Goal: Information Seeking & Learning: Check status

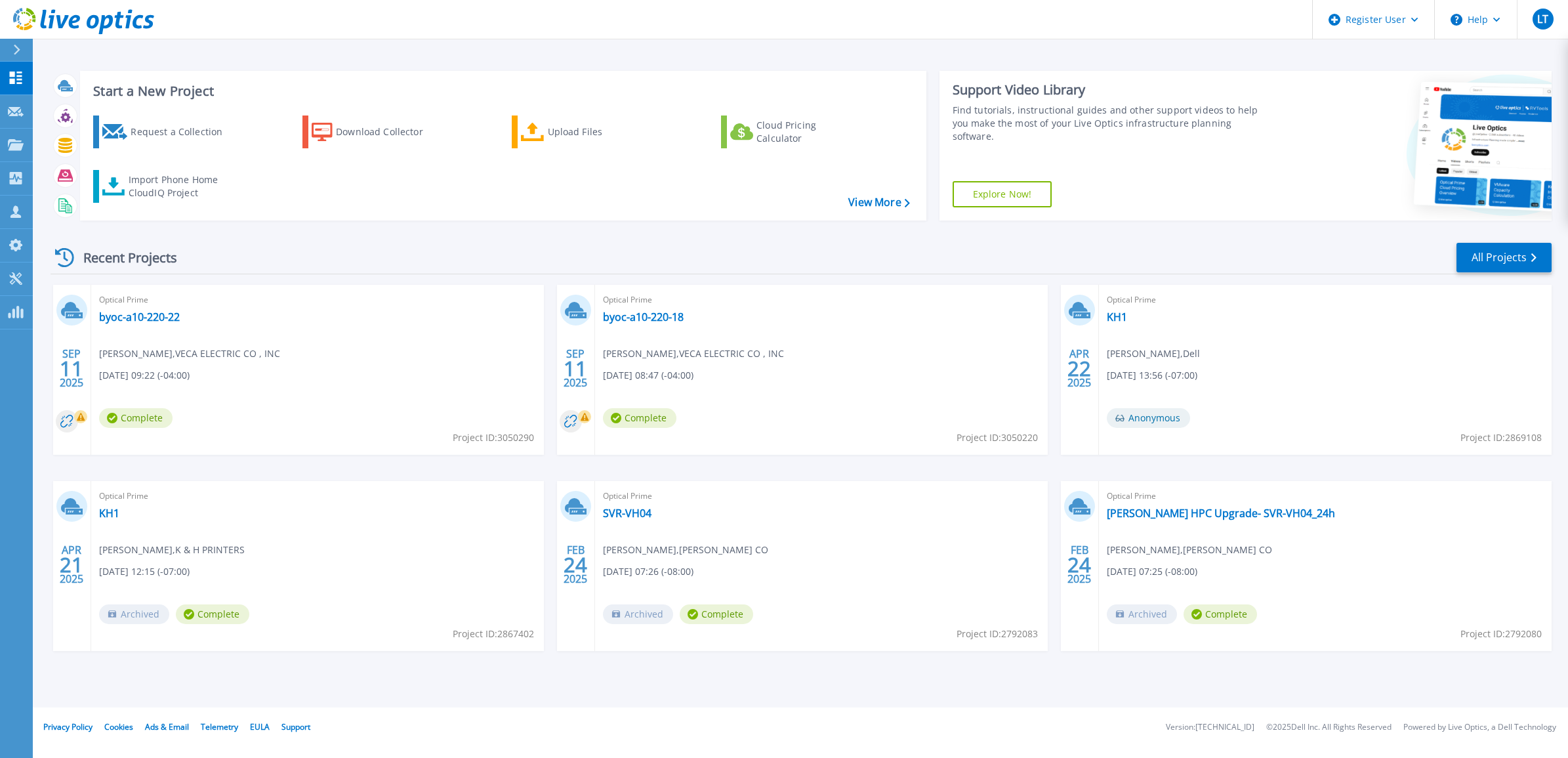
drag, startPoint x: 172, startPoint y: 131, endPoint x: 569, endPoint y: 176, distance: 399.5
click at [172, 131] on div "Request a Collection" at bounding box center [183, 132] width 105 height 26
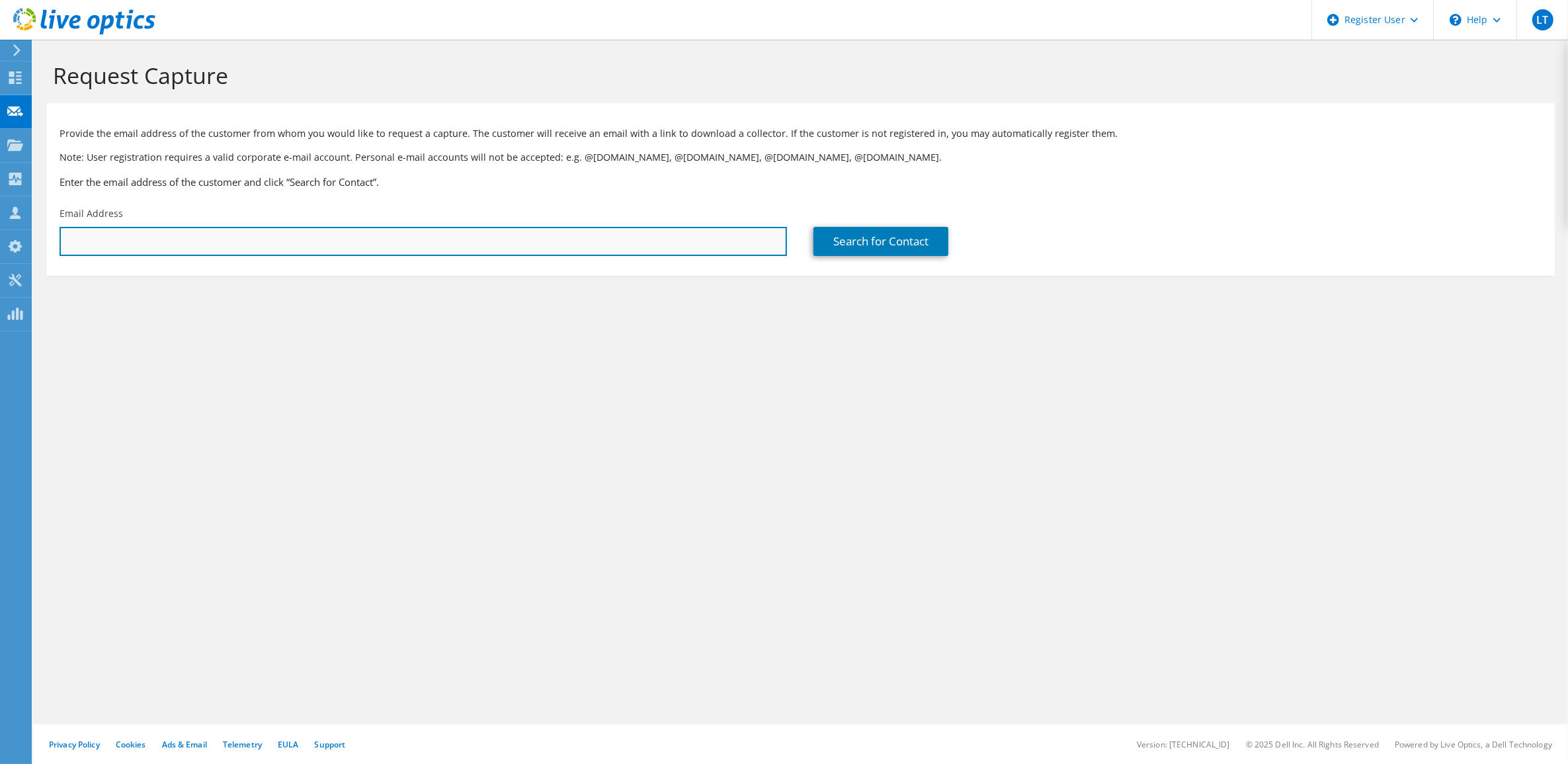
drag, startPoint x: 0, startPoint y: 0, endPoint x: 688, endPoint y: 240, distance: 728.7
click at [688, 240] on input "text" at bounding box center [423, 241] width 728 height 29
paste input "rkennard@applesmiles.com"
type input "rkennard@applesmiles.com"
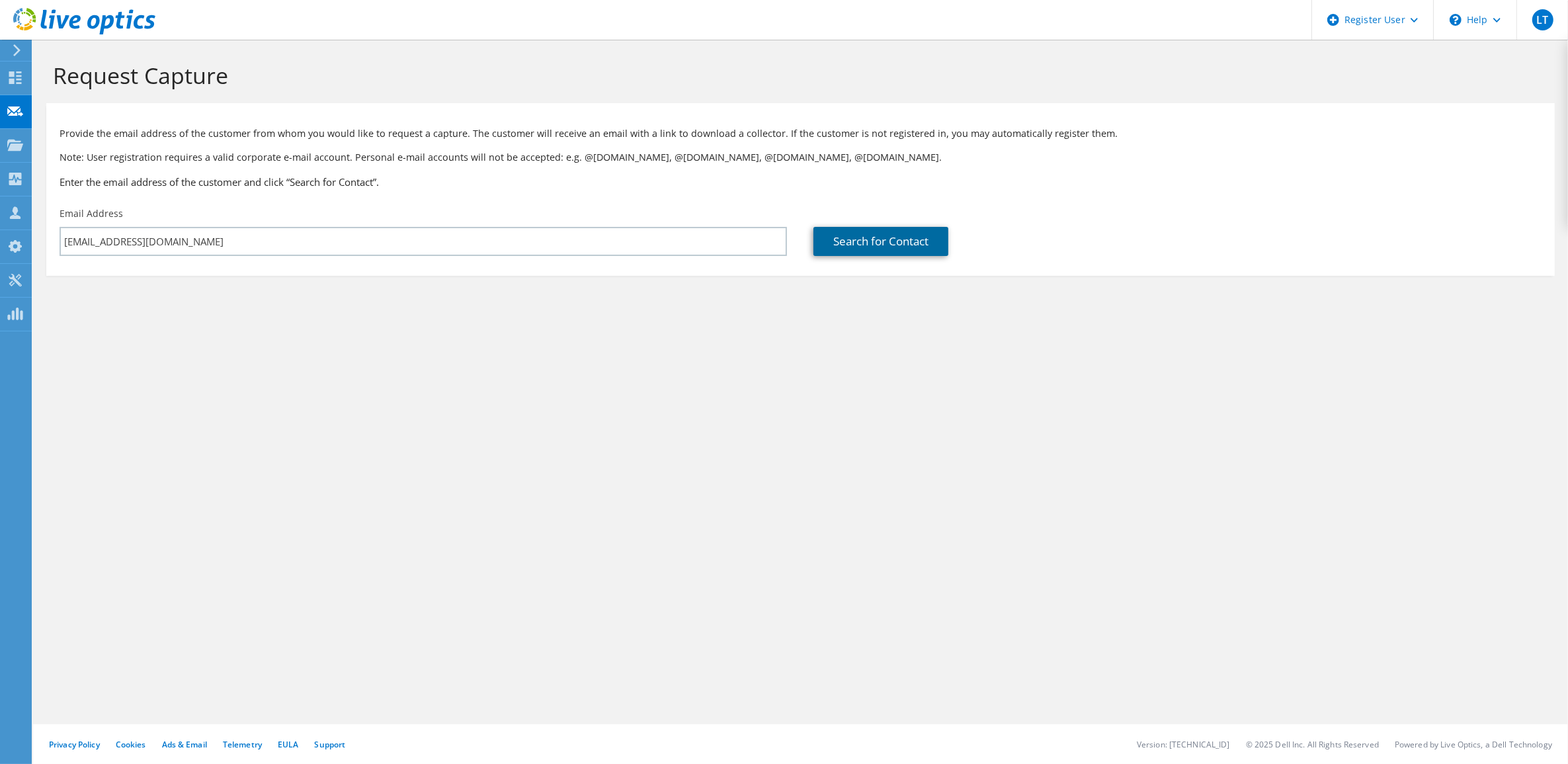
click at [886, 240] on link "Search for Contact" at bounding box center [880, 241] width 135 height 29
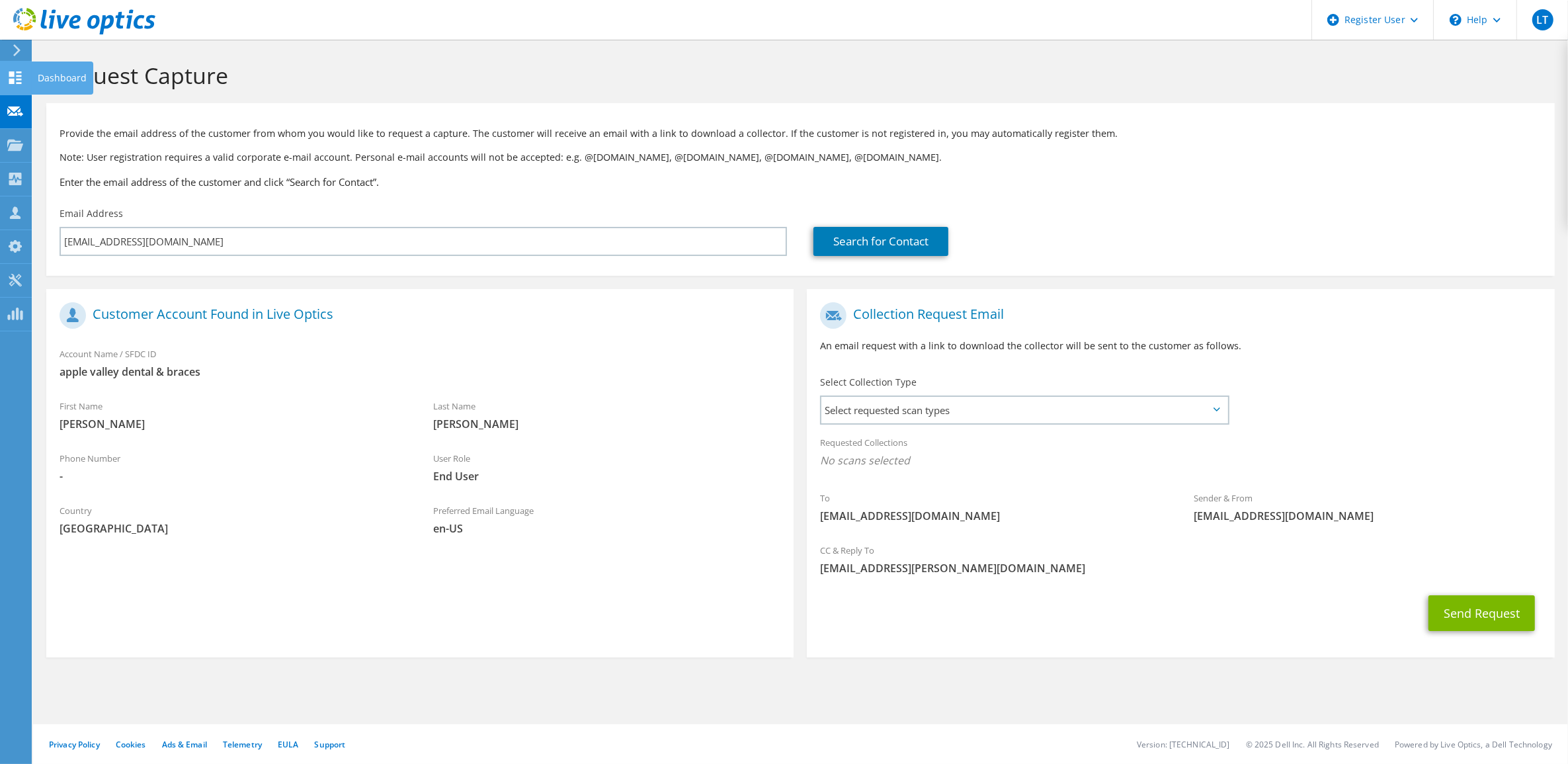
click at [14, 76] on use at bounding box center [15, 77] width 12 height 12
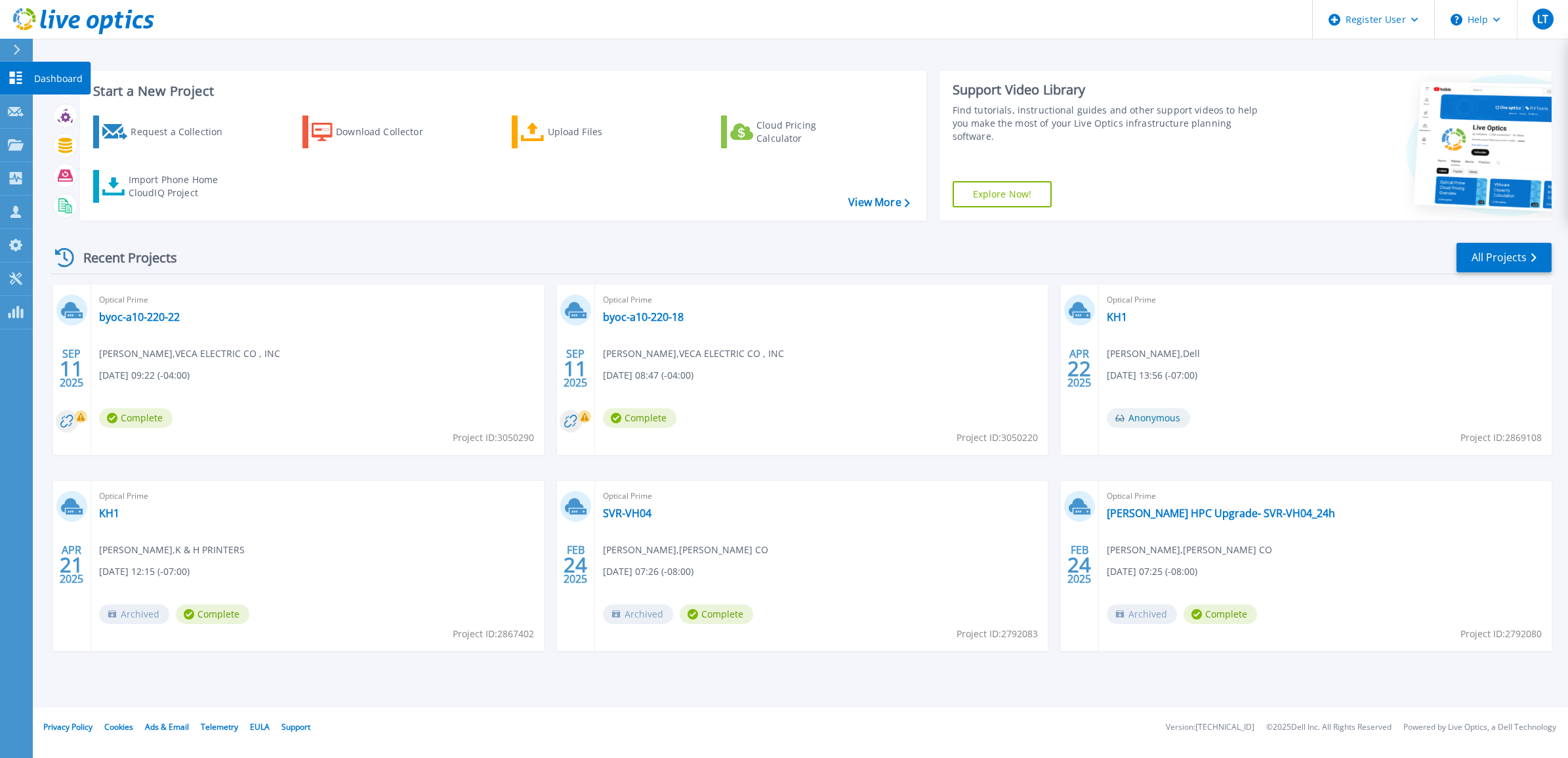
click at [15, 72] on icon at bounding box center [16, 78] width 16 height 12
click at [17, 47] on icon at bounding box center [17, 50] width 7 height 10
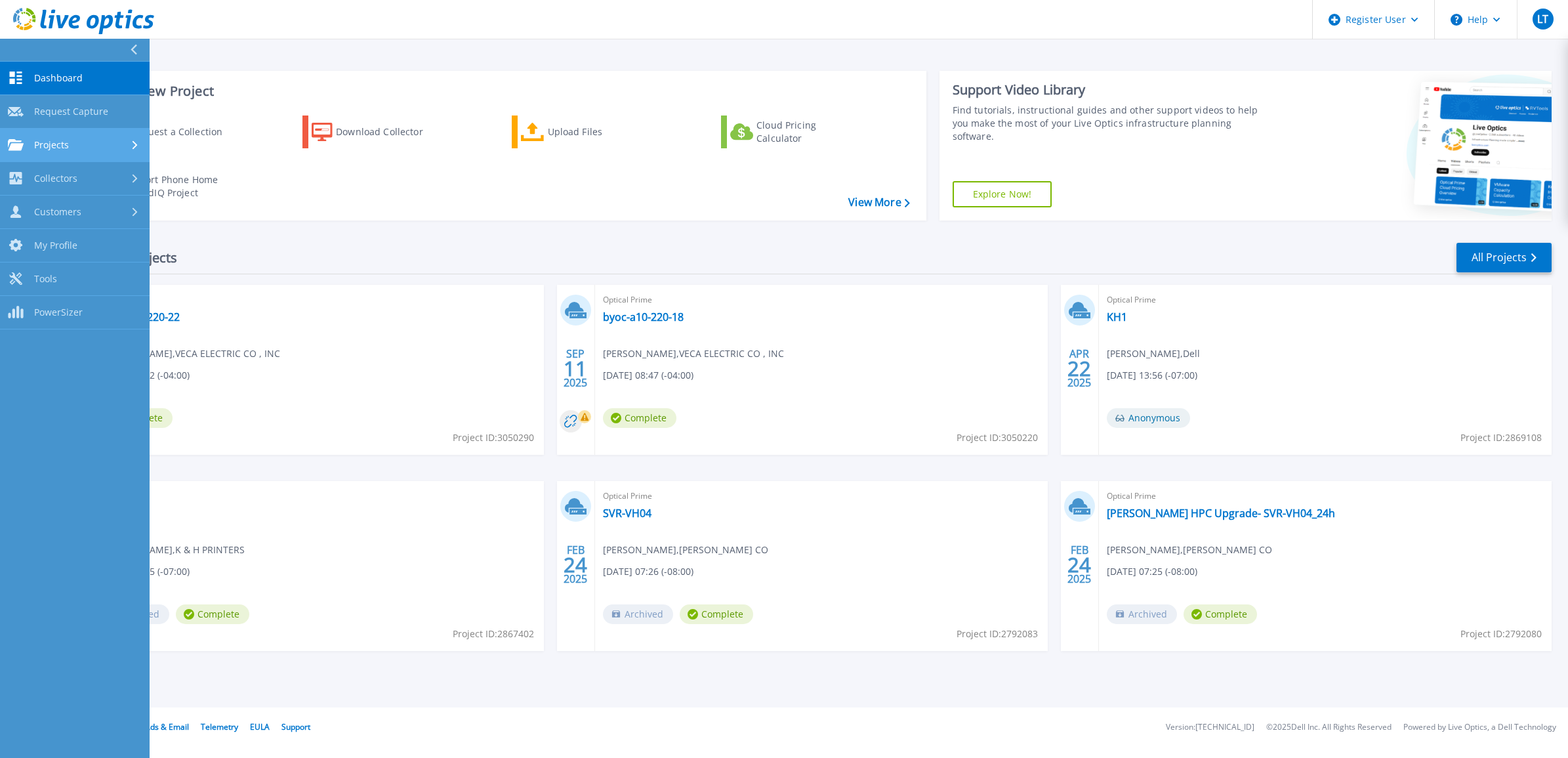
click at [74, 142] on div "Projects" at bounding box center [75, 145] width 134 height 12
click at [71, 177] on link "Search Projects" at bounding box center [75, 179] width 149 height 33
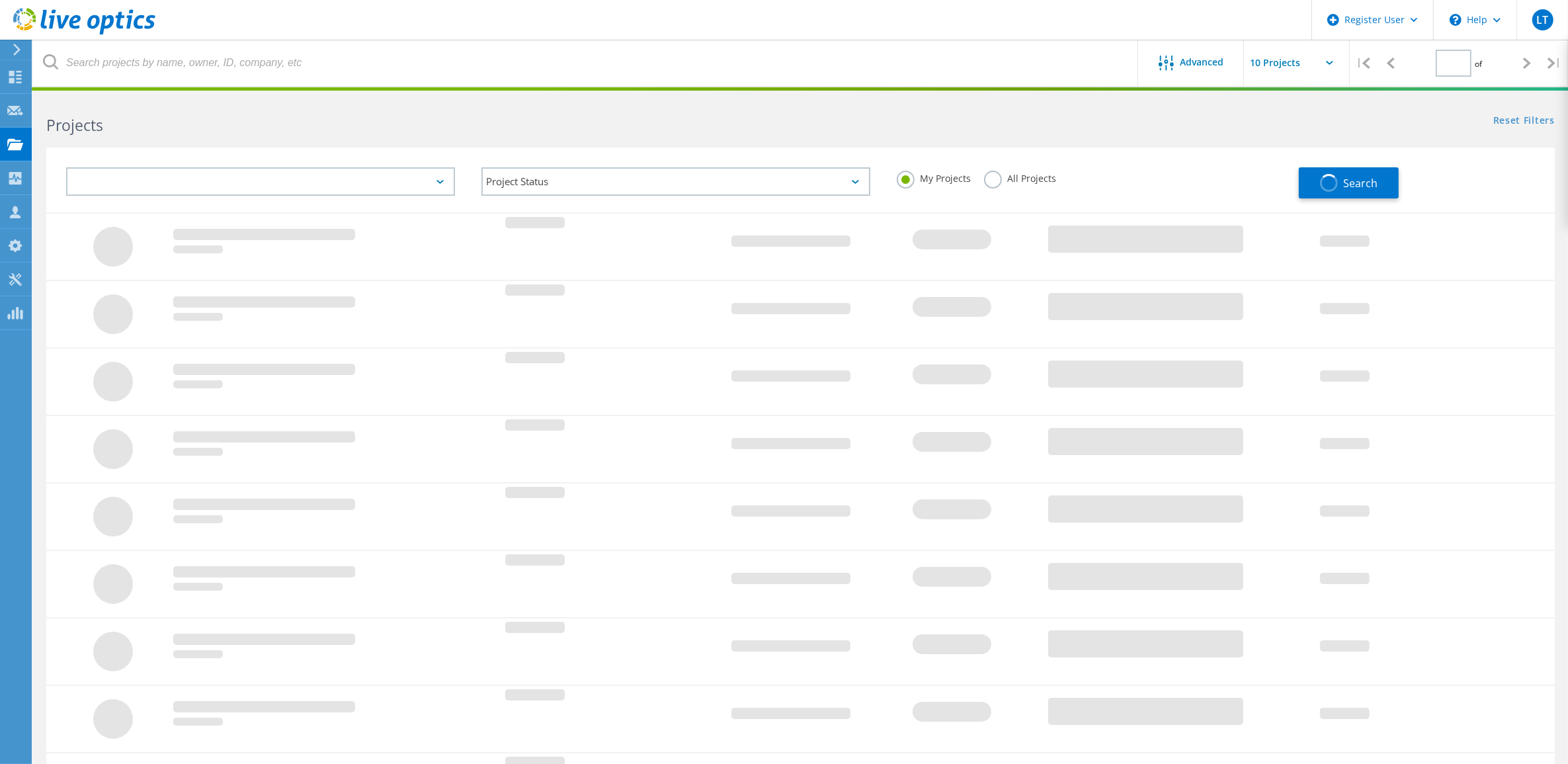
type input "1"
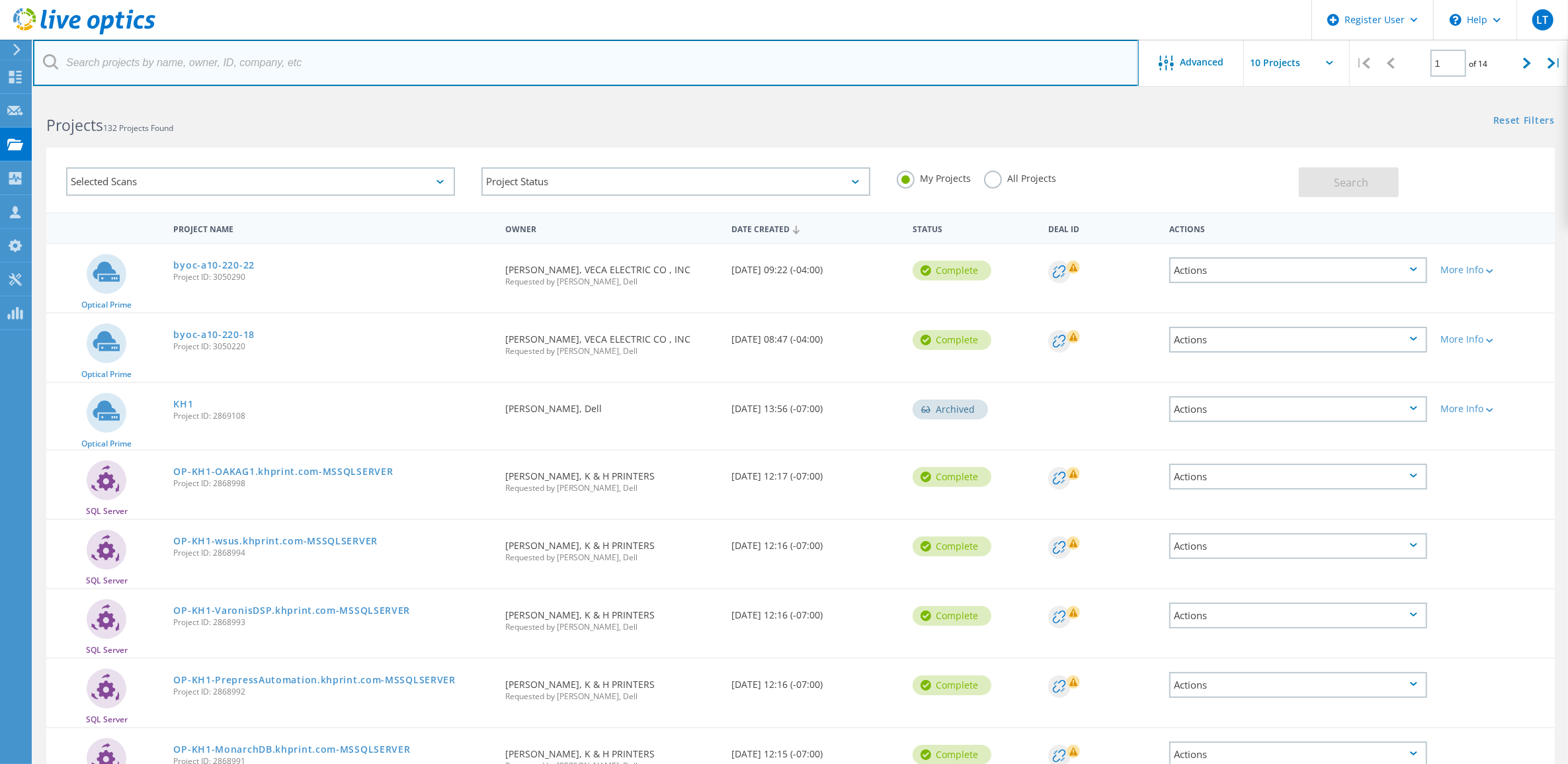
click at [283, 58] on input "text" at bounding box center [585, 62] width 1105 height 46
paste input "[EMAIL_ADDRESS][DOMAIN_NAME]"
type input "[EMAIL_ADDRESS][DOMAIN_NAME]"
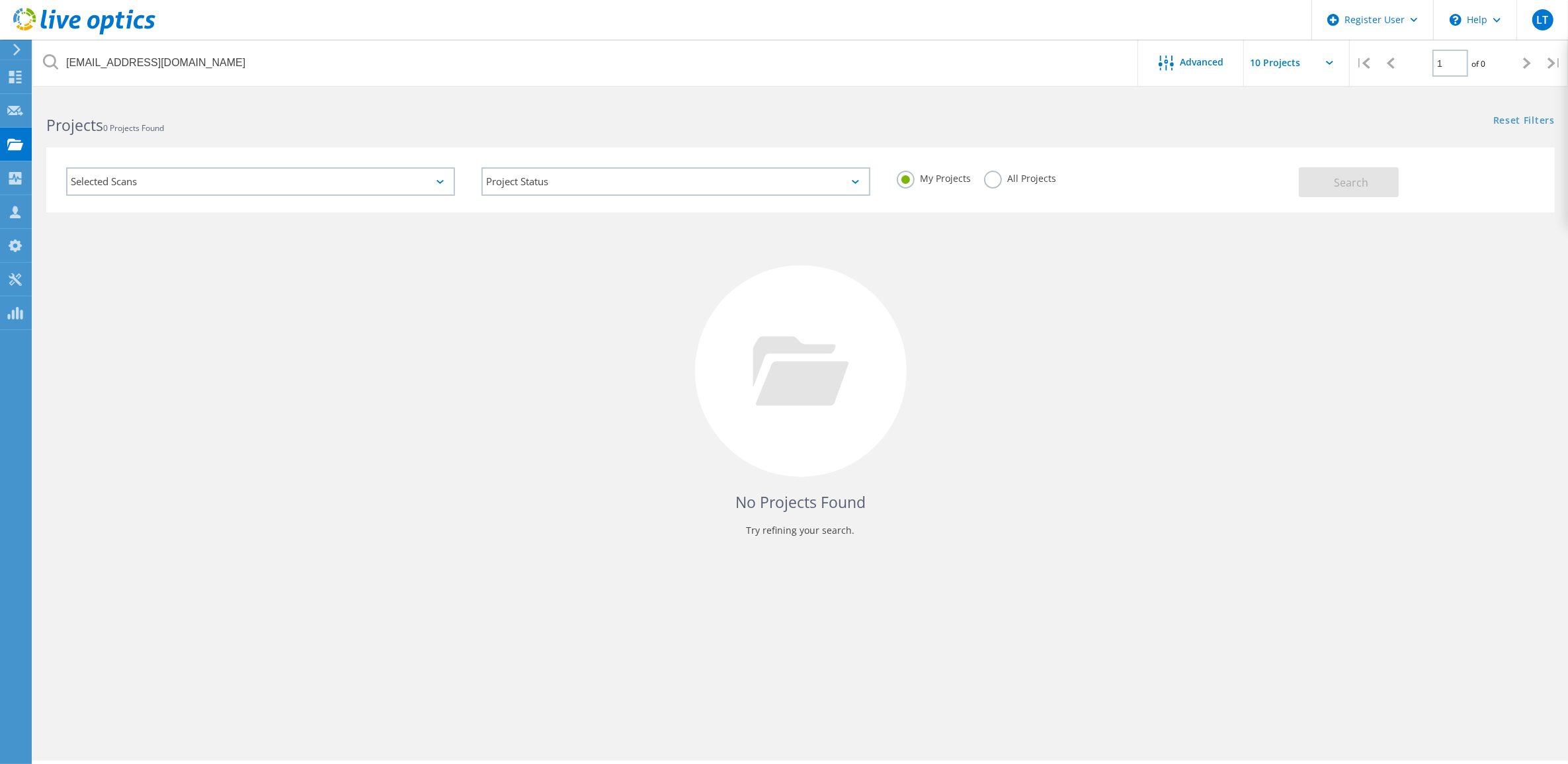
click at [1027, 185] on div "All Projects" at bounding box center [1020, 180] width 72 height 19
click at [999, 180] on label "All Projects" at bounding box center [1020, 177] width 72 height 12
click at [0, 0] on input "All Projects" at bounding box center [0, 0] width 0 height 0
click at [156, 175] on div "Selected Scans" at bounding box center [261, 181] width 389 height 28
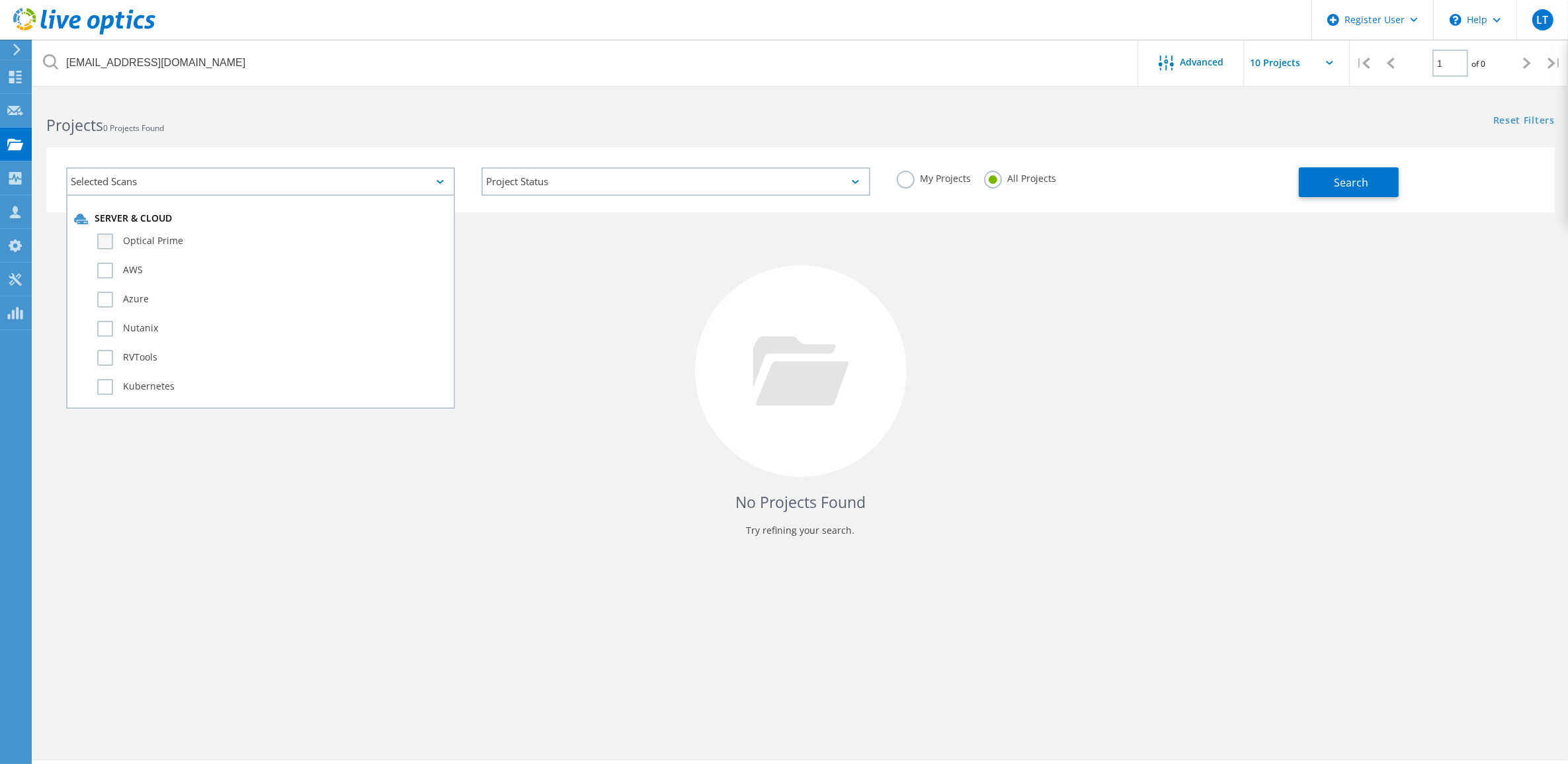
click at [164, 239] on label "Optical Prime" at bounding box center [272, 242] width 350 height 16
click at [0, 0] on input "Optical Prime" at bounding box center [0, 0] width 0 height 0
click at [1347, 183] on span "Search" at bounding box center [1352, 183] width 34 height 15
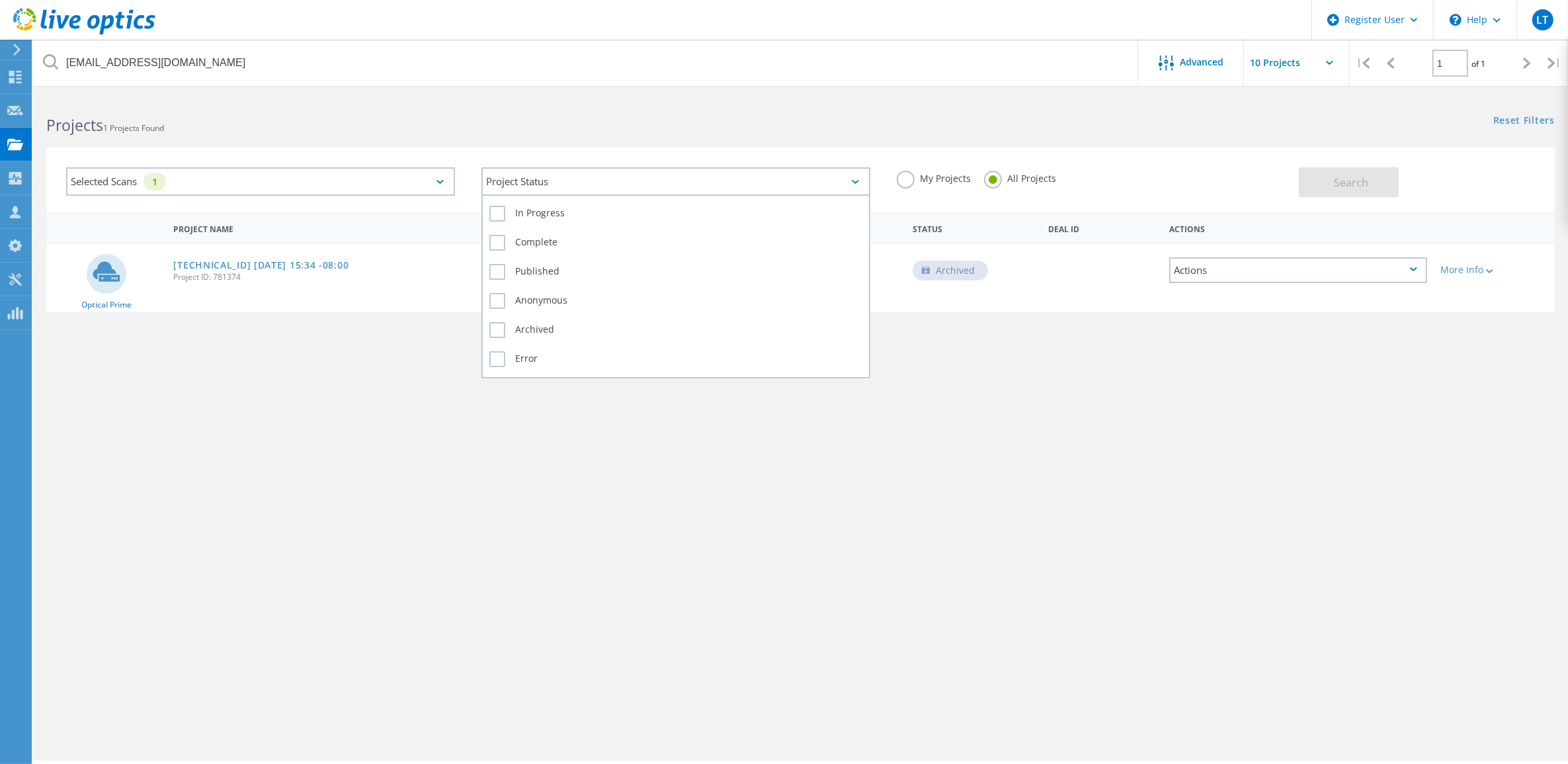
click at [813, 178] on div "Project Status" at bounding box center [676, 181] width 389 height 28
click at [499, 212] on label "In Progress" at bounding box center [676, 214] width 373 height 16
click at [0, 0] on input "In Progress" at bounding box center [0, 0] width 0 height 0
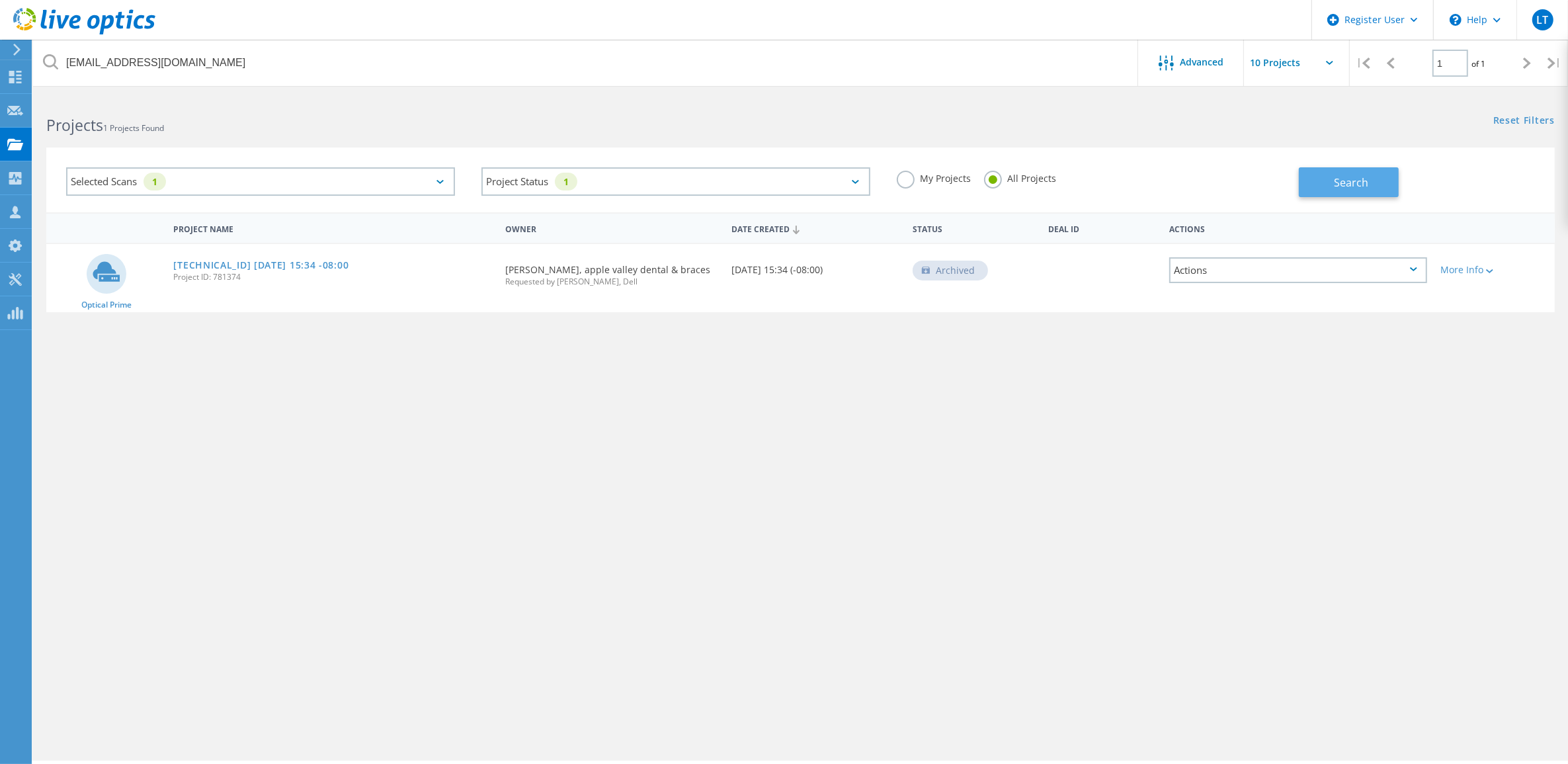
click at [1330, 183] on button "Search" at bounding box center [1349, 182] width 100 height 30
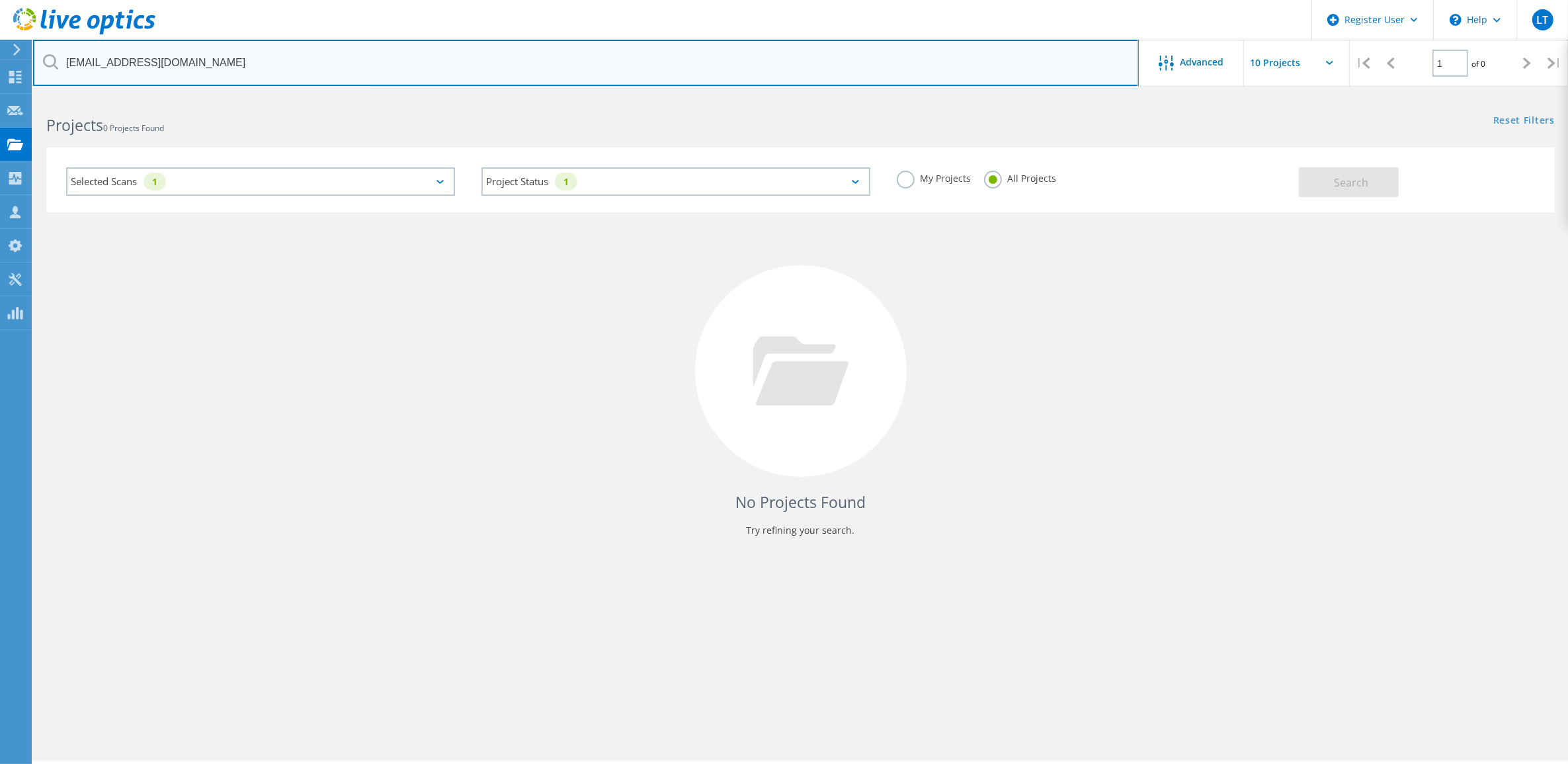
click at [245, 67] on input "[EMAIL_ADDRESS][DOMAIN_NAME]" at bounding box center [585, 62] width 1105 height 46
click at [240, 65] on input "apple valley dental" at bounding box center [585, 62] width 1105 height 46
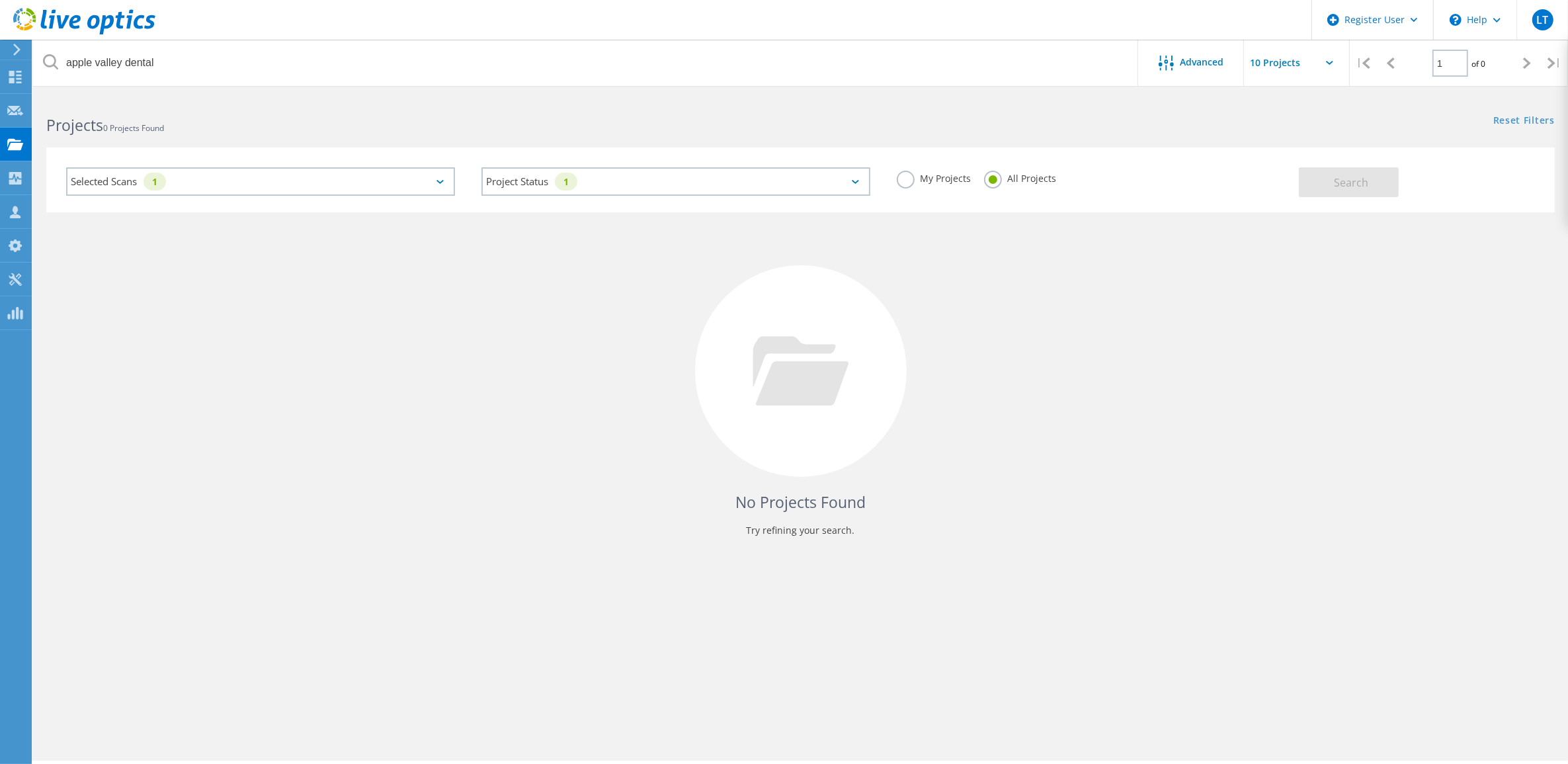
click at [1201, 173] on div "My Projects All Projects" at bounding box center [1091, 178] width 415 height 49
click at [335, 179] on div "Selected Scans 1" at bounding box center [261, 181] width 389 height 28
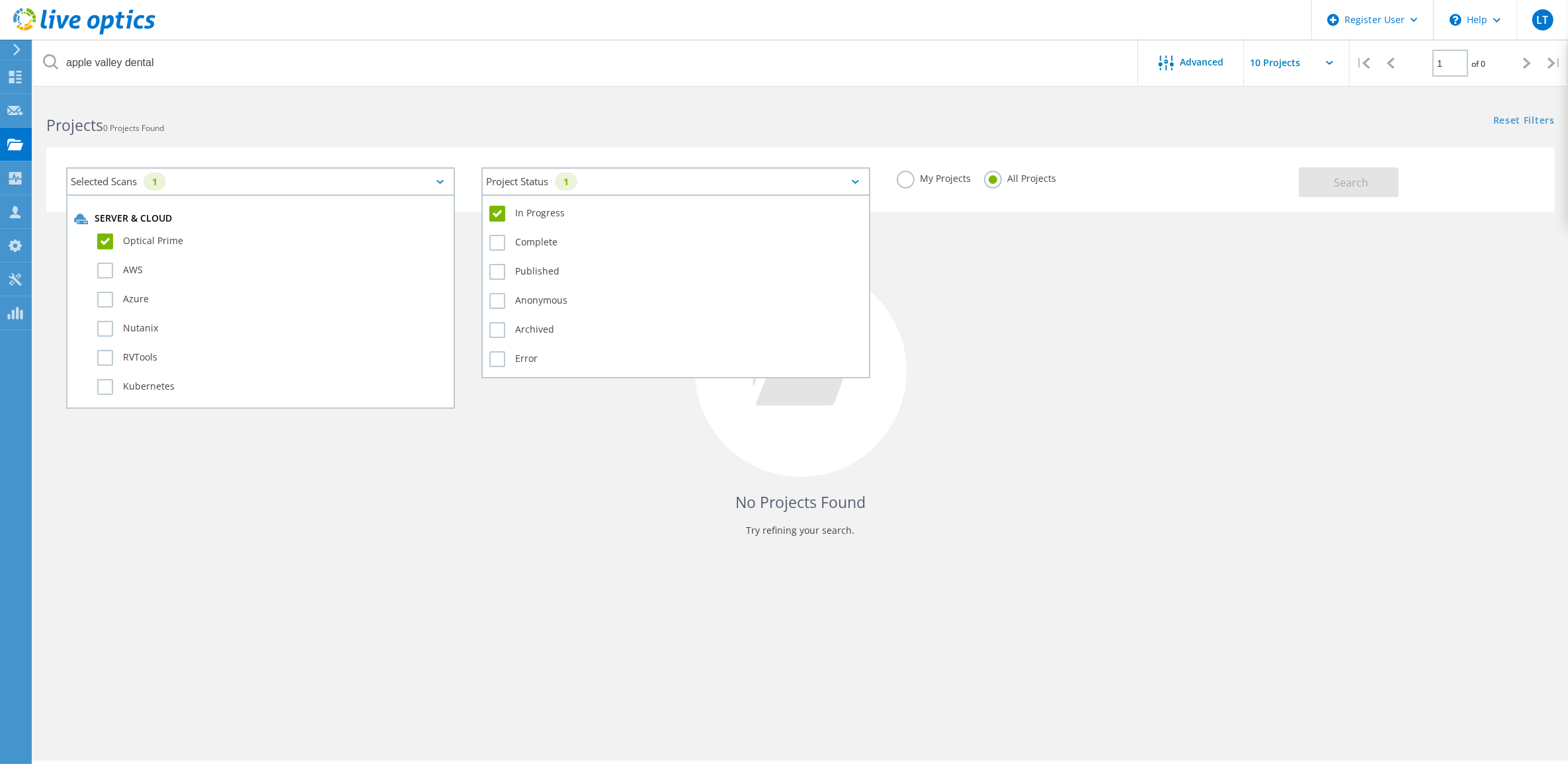
click at [650, 177] on div "Project Status 1" at bounding box center [676, 181] width 389 height 28
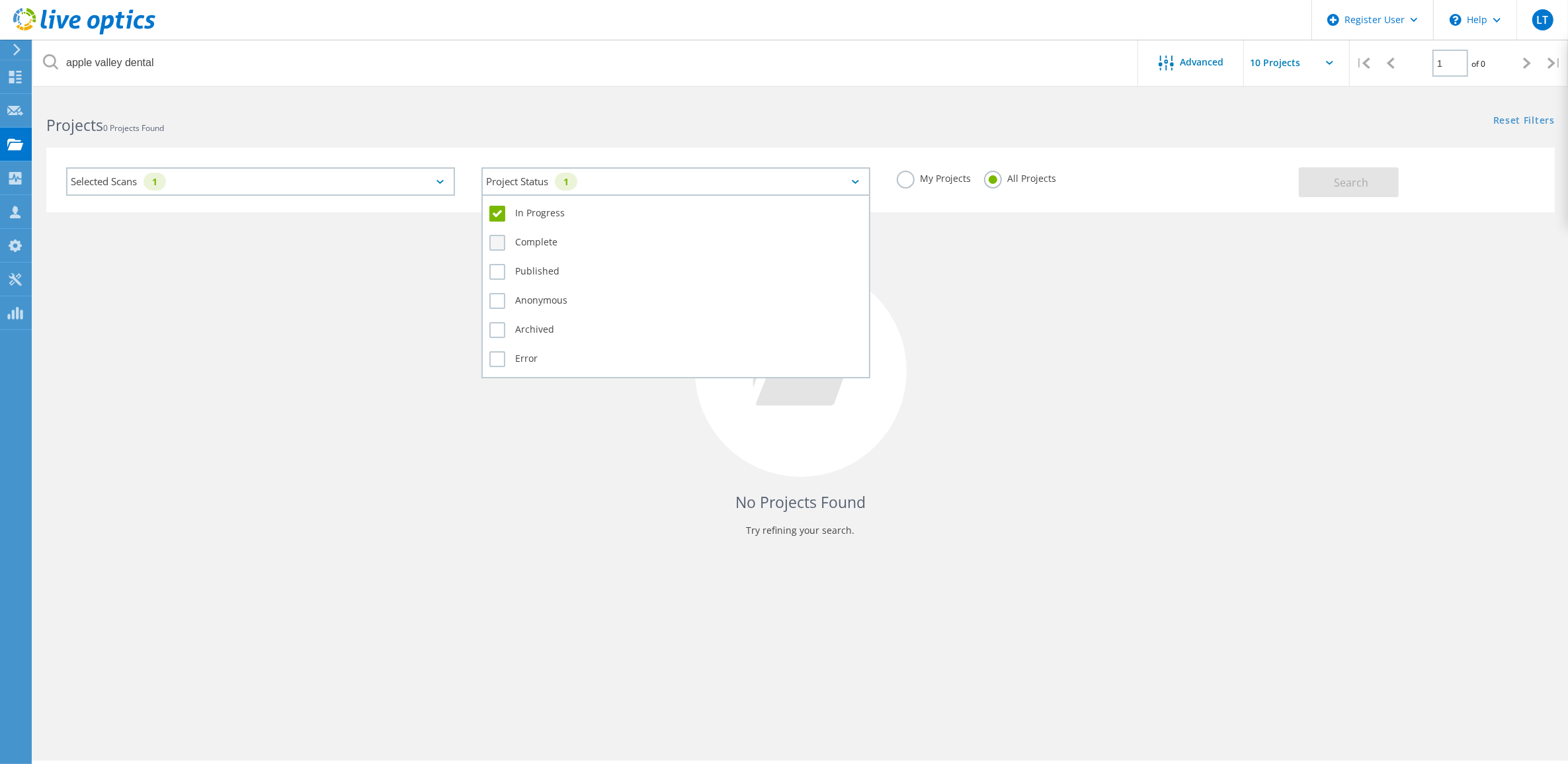
click at [499, 240] on label "Complete" at bounding box center [676, 242] width 373 height 16
click at [0, 0] on input "Complete" at bounding box center [0, 0] width 0 height 0
click at [501, 297] on label "Anonymous" at bounding box center [676, 301] width 373 height 16
click at [0, 0] on input "Anonymous" at bounding box center [0, 0] width 0 height 0
click at [503, 271] on label "Published" at bounding box center [676, 272] width 373 height 16
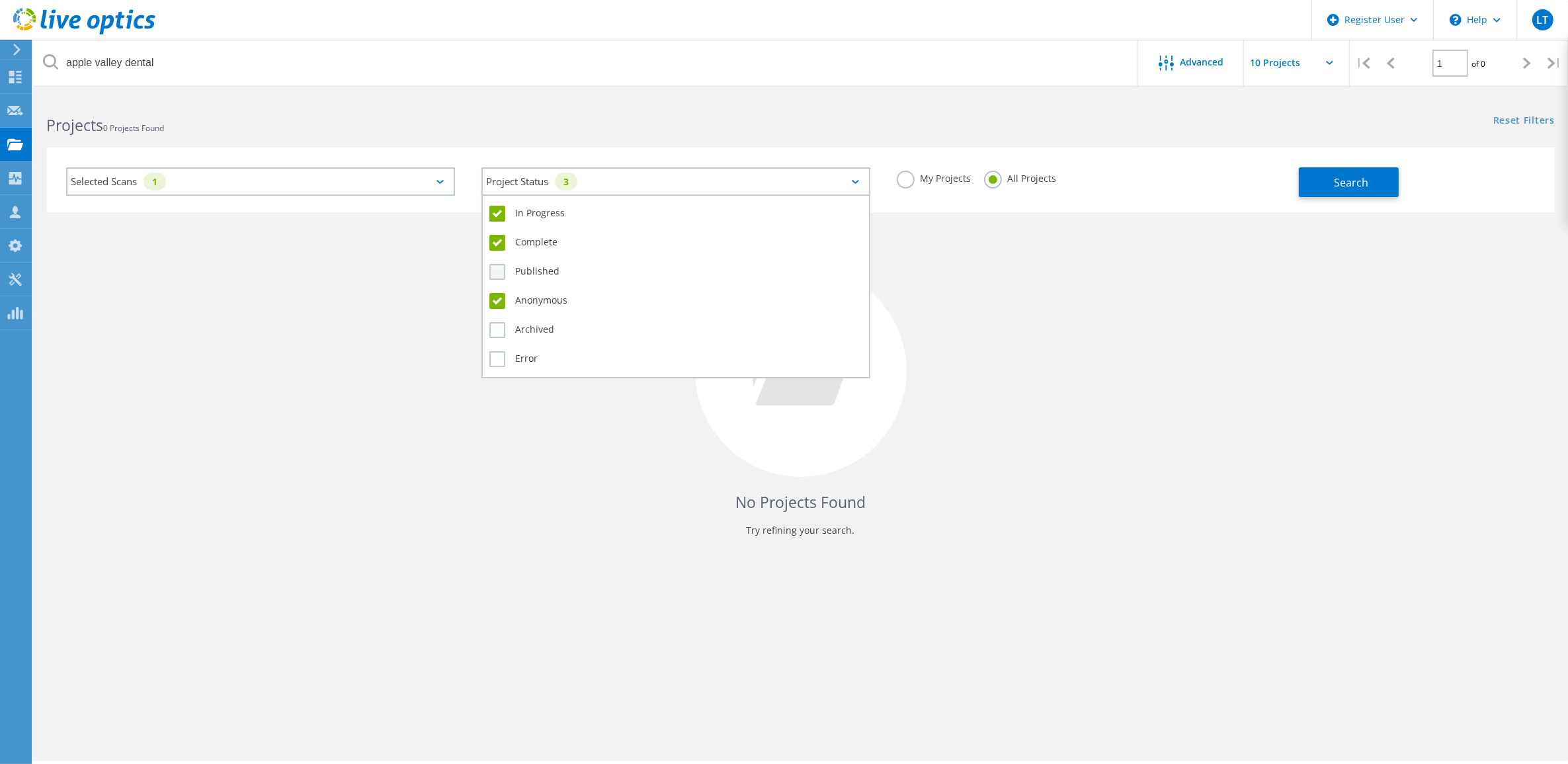
click at [0, 0] on input "Published" at bounding box center [0, 0] width 0 height 0
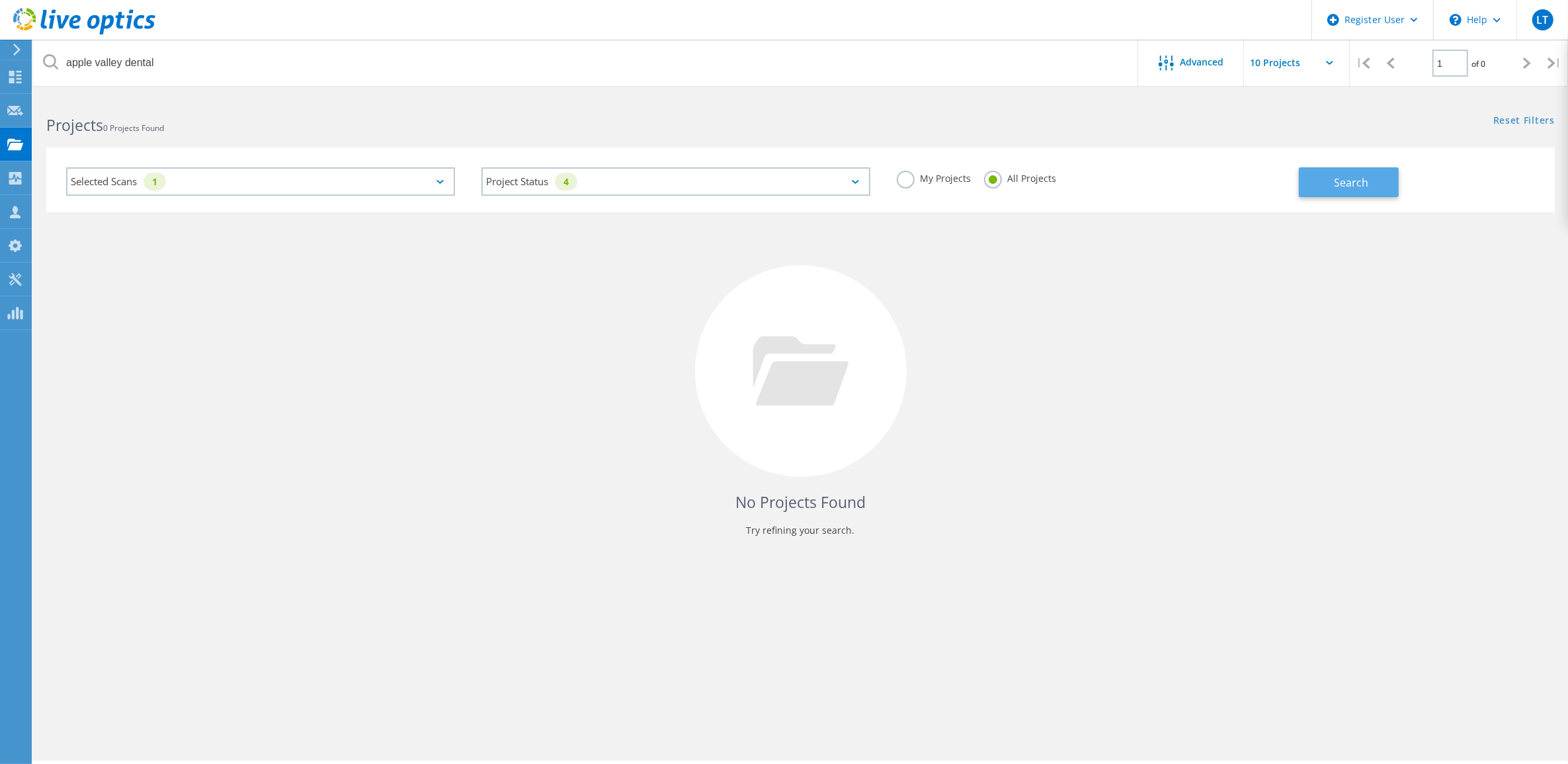
click at [1372, 171] on button "Search" at bounding box center [1349, 182] width 100 height 30
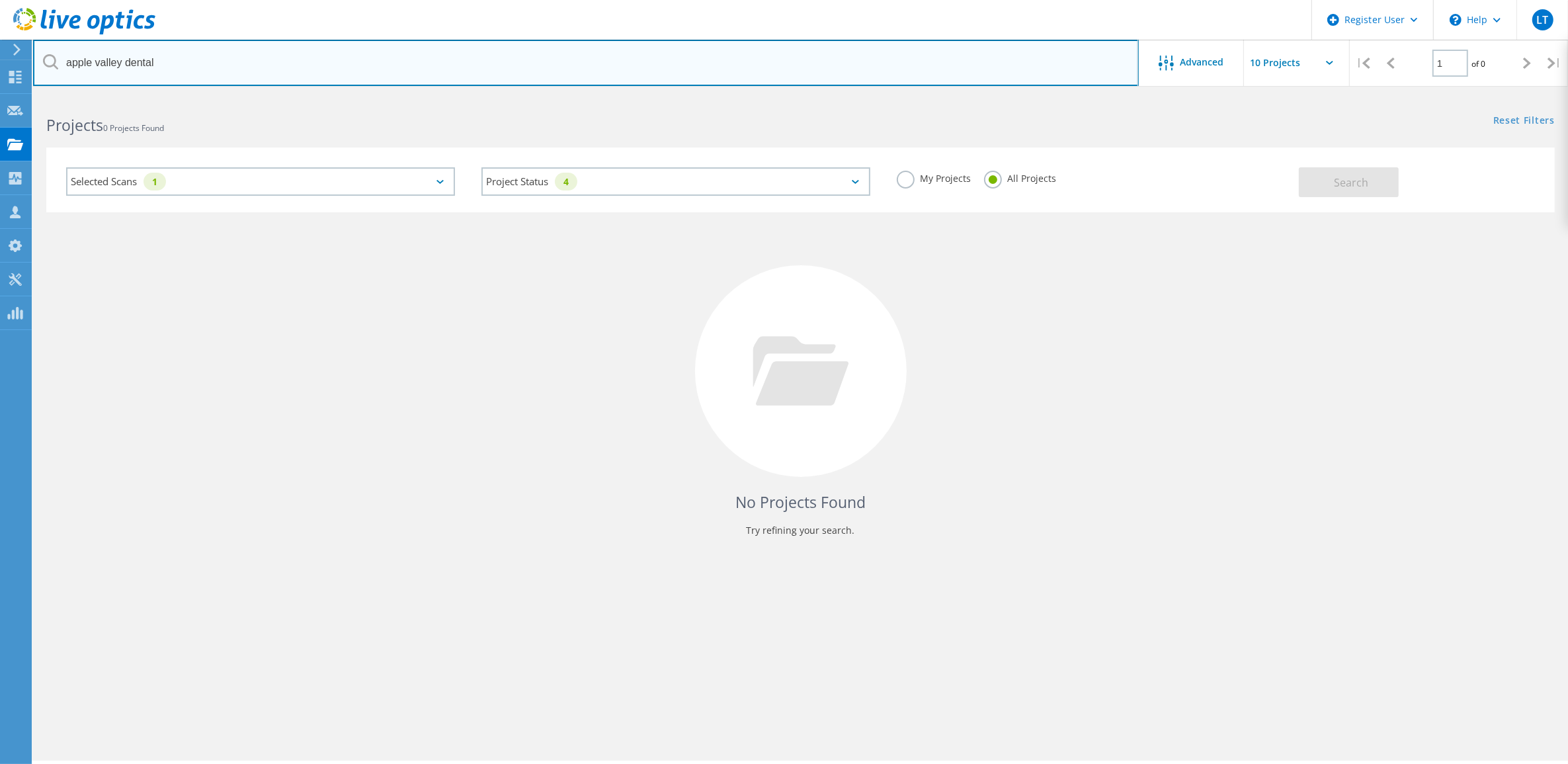
click at [436, 61] on input "apple valley dental" at bounding box center [585, 62] width 1105 height 46
paste input "[EMAIL_ADDRESS][DOMAIN_NAME]"
drag, startPoint x: 116, startPoint y: 61, endPoint x: -4, endPoint y: 58, distance: 120.0
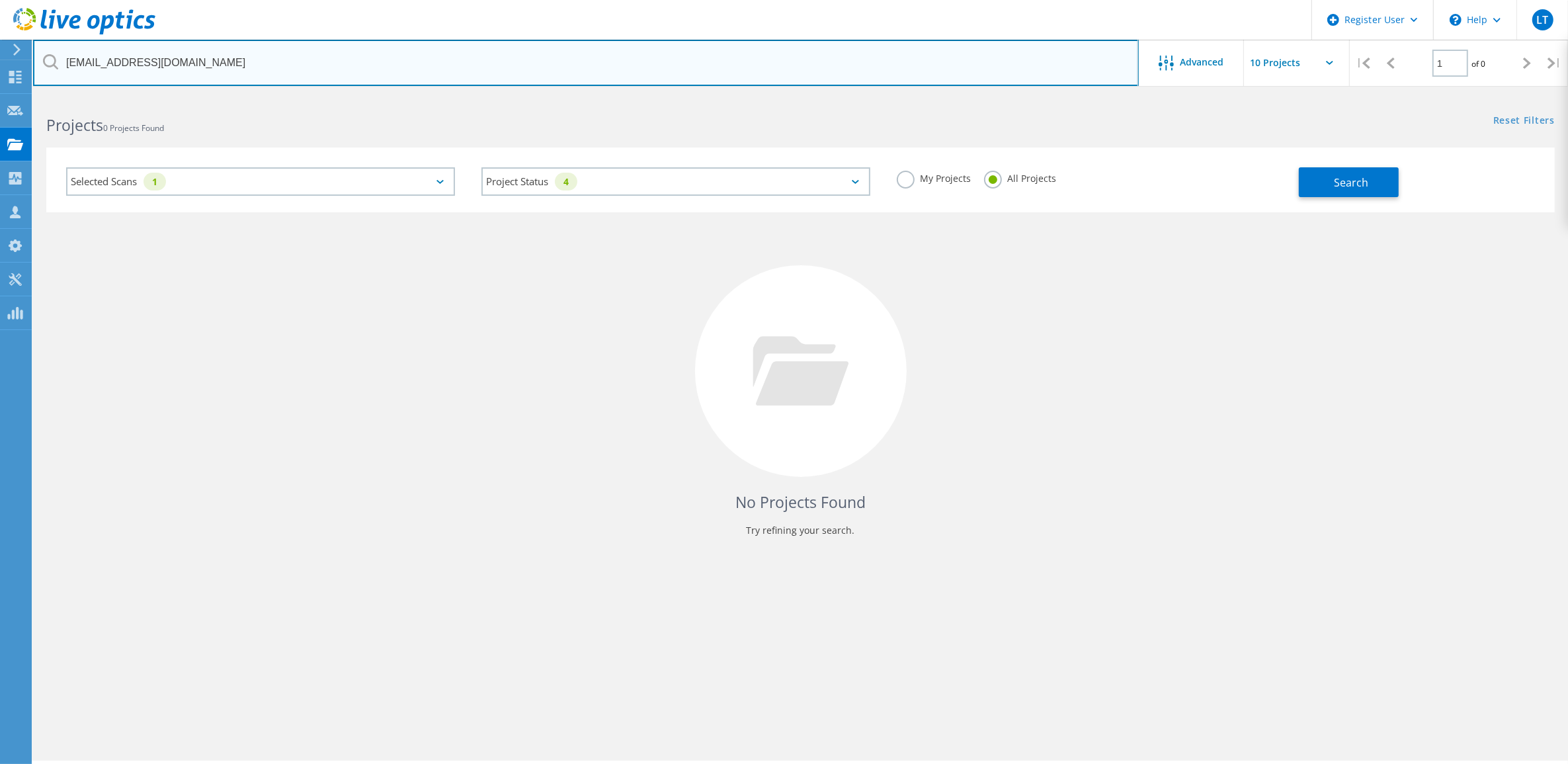
click at [0, 58] on html "Register User \n Help Explore Helpful Articles Contact Support LT Dell User Loc…" at bounding box center [784, 400] width 1568 height 800
type input "applesmiles.com"
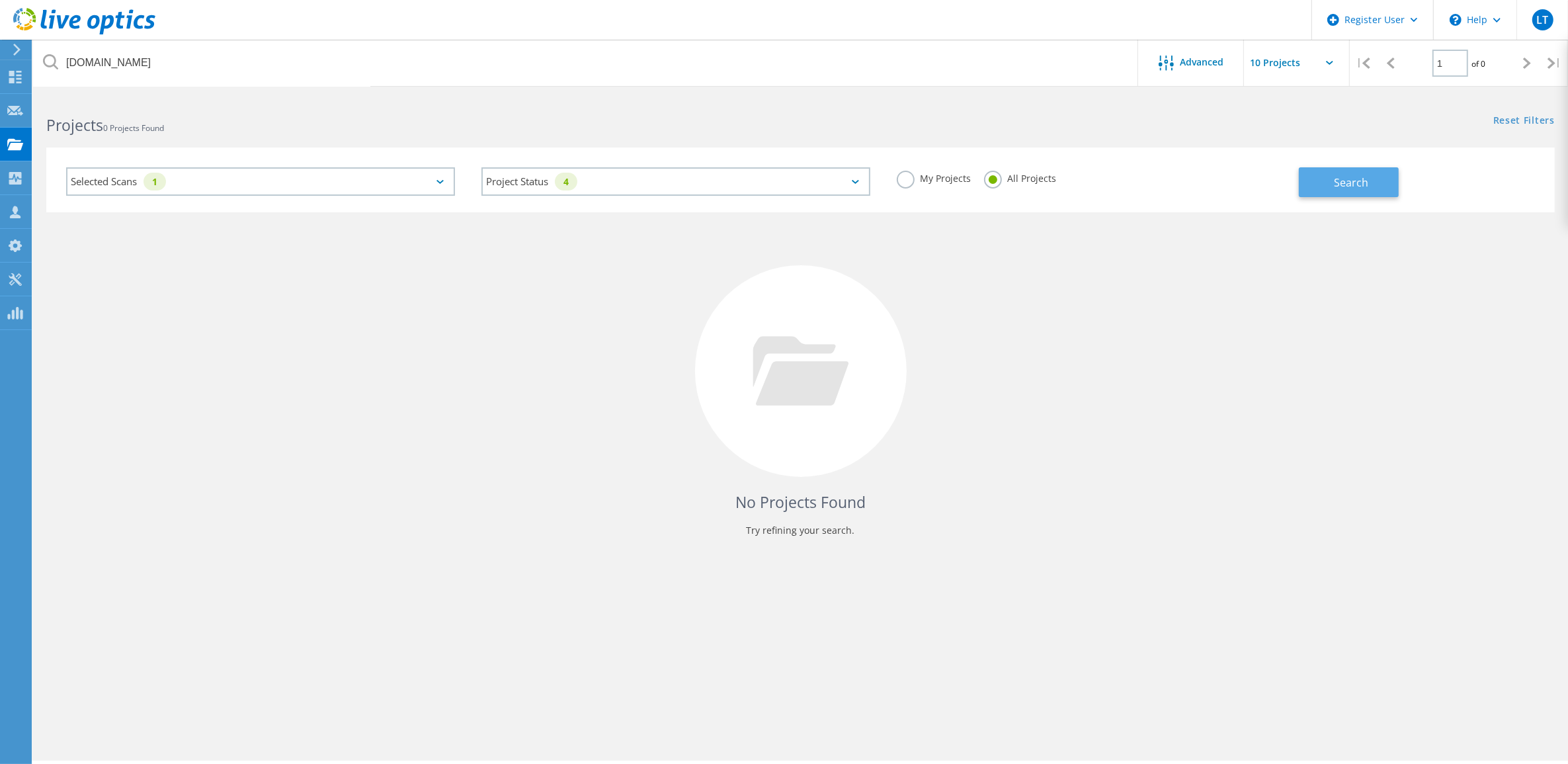
click at [1357, 169] on button "Search" at bounding box center [1349, 182] width 100 height 30
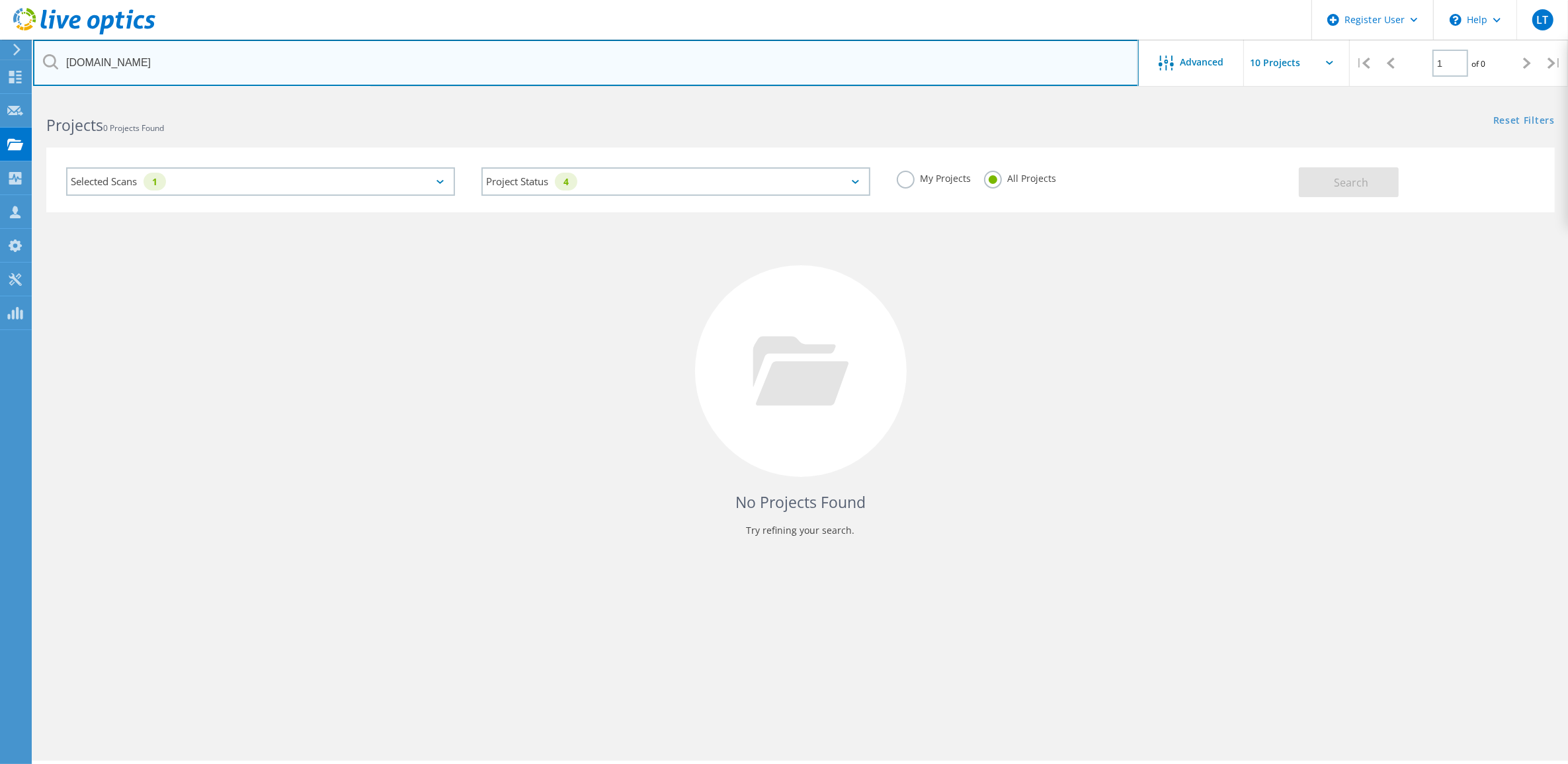
click at [378, 58] on input "applesmiles.com" at bounding box center [585, 62] width 1105 height 46
click at [378, 58] on input "applesmiles.com" at bounding box center [585, 62] width 1105 height 46
type input "3082182"
click at [139, 64] on input "3082182" at bounding box center [585, 62] width 1105 height 46
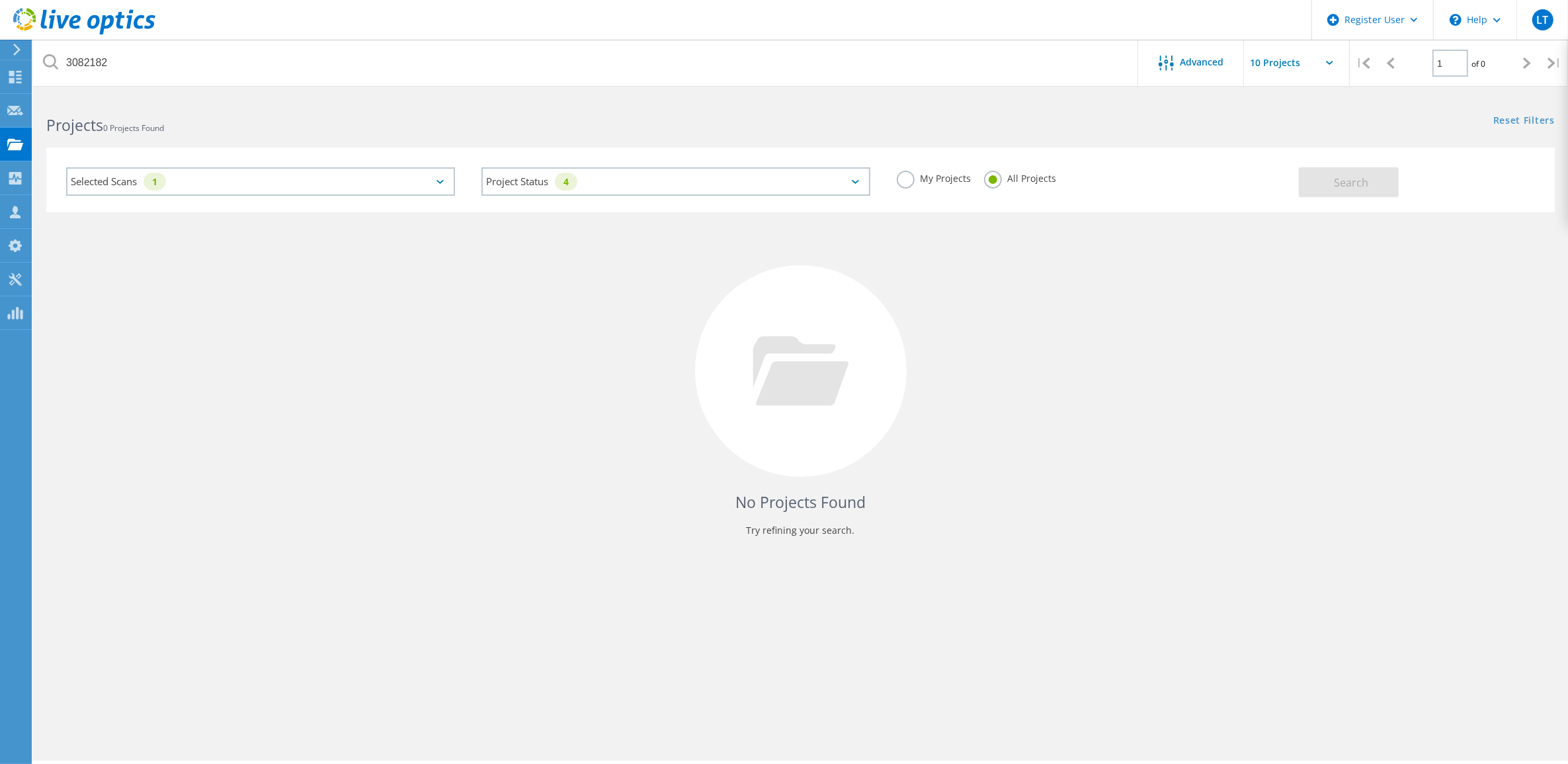
click at [197, 177] on div "Selected Scans 1" at bounding box center [261, 181] width 389 height 28
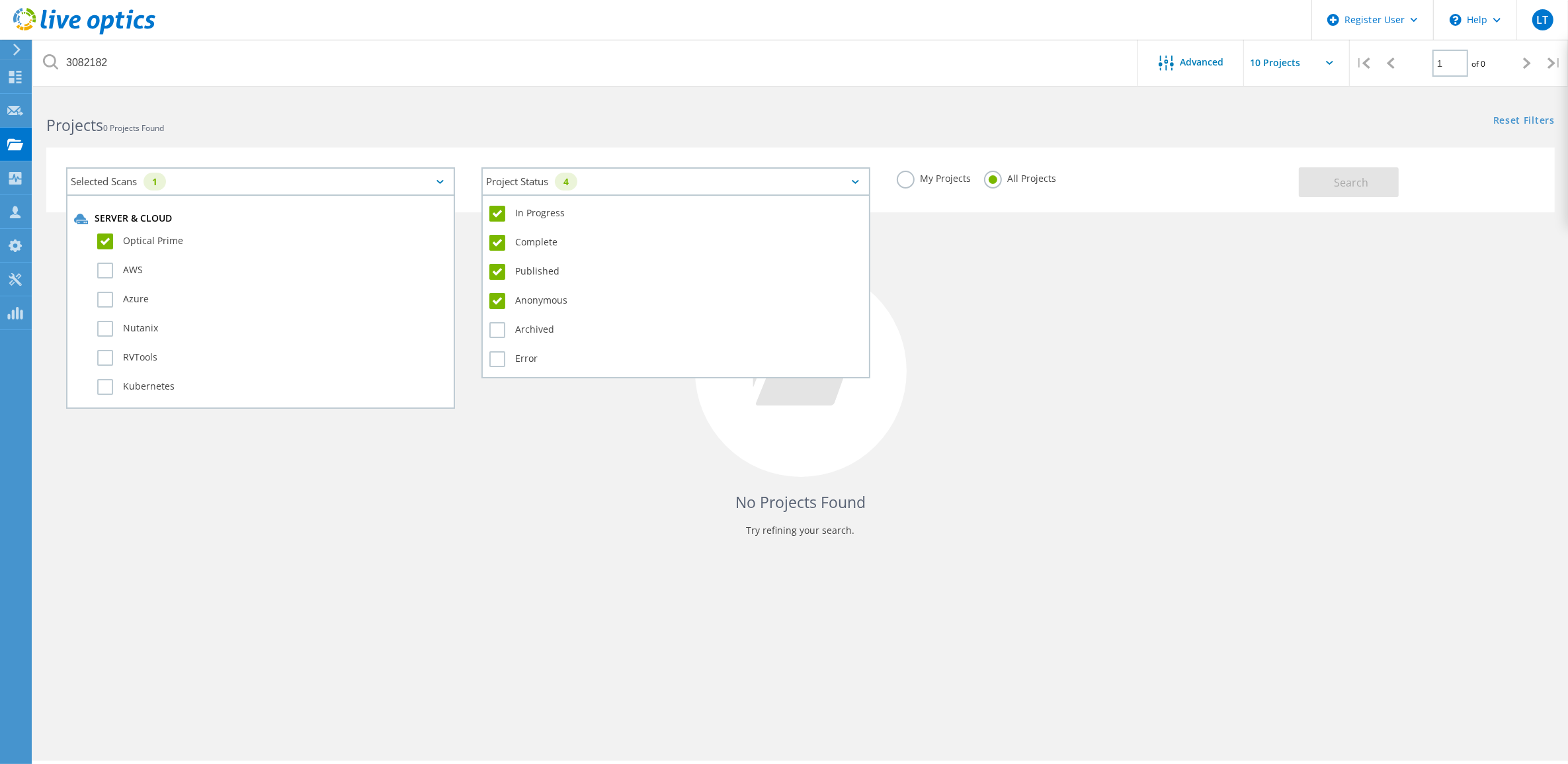
click at [699, 177] on div "Project Status 4" at bounding box center [676, 181] width 389 height 28
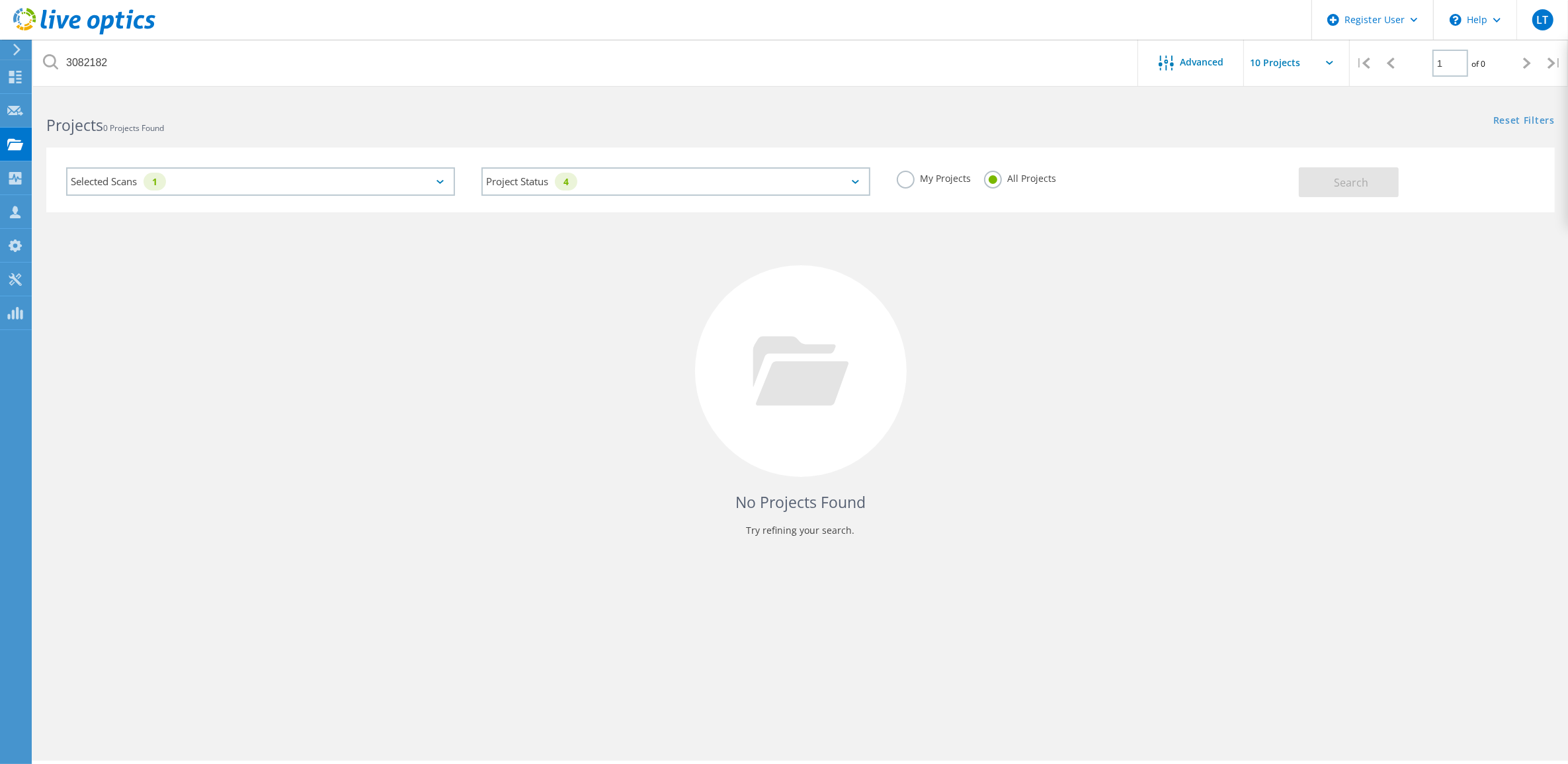
click at [800, 103] on div "Reset Filters Show Filters" at bounding box center [1184, 107] width 767 height 24
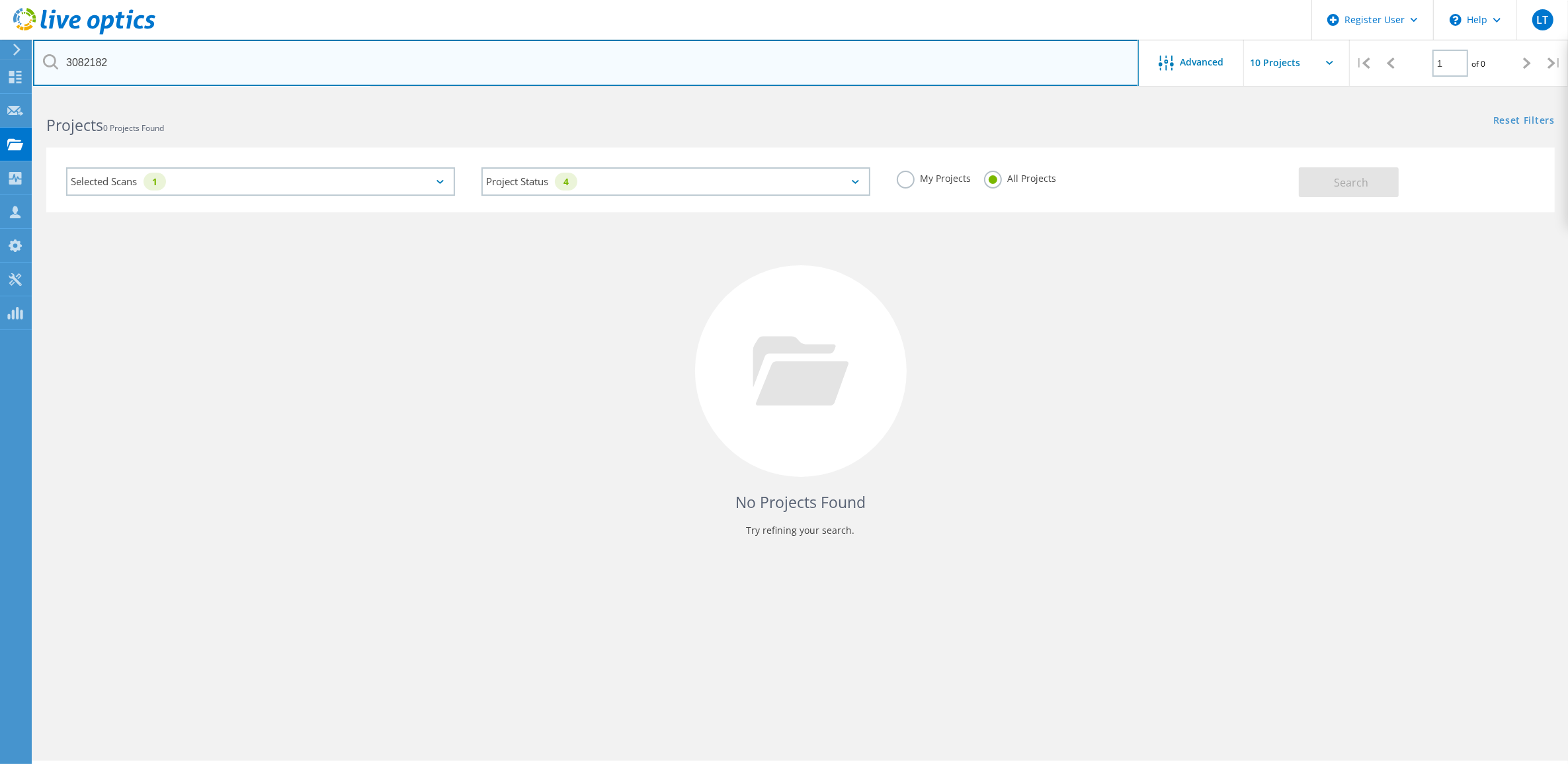
click at [256, 73] on input "3082182" at bounding box center [585, 62] width 1105 height 46
click at [227, 58] on input "3082182" at bounding box center [585, 62] width 1105 height 46
paste input "3082182"
type input "id 3082182"
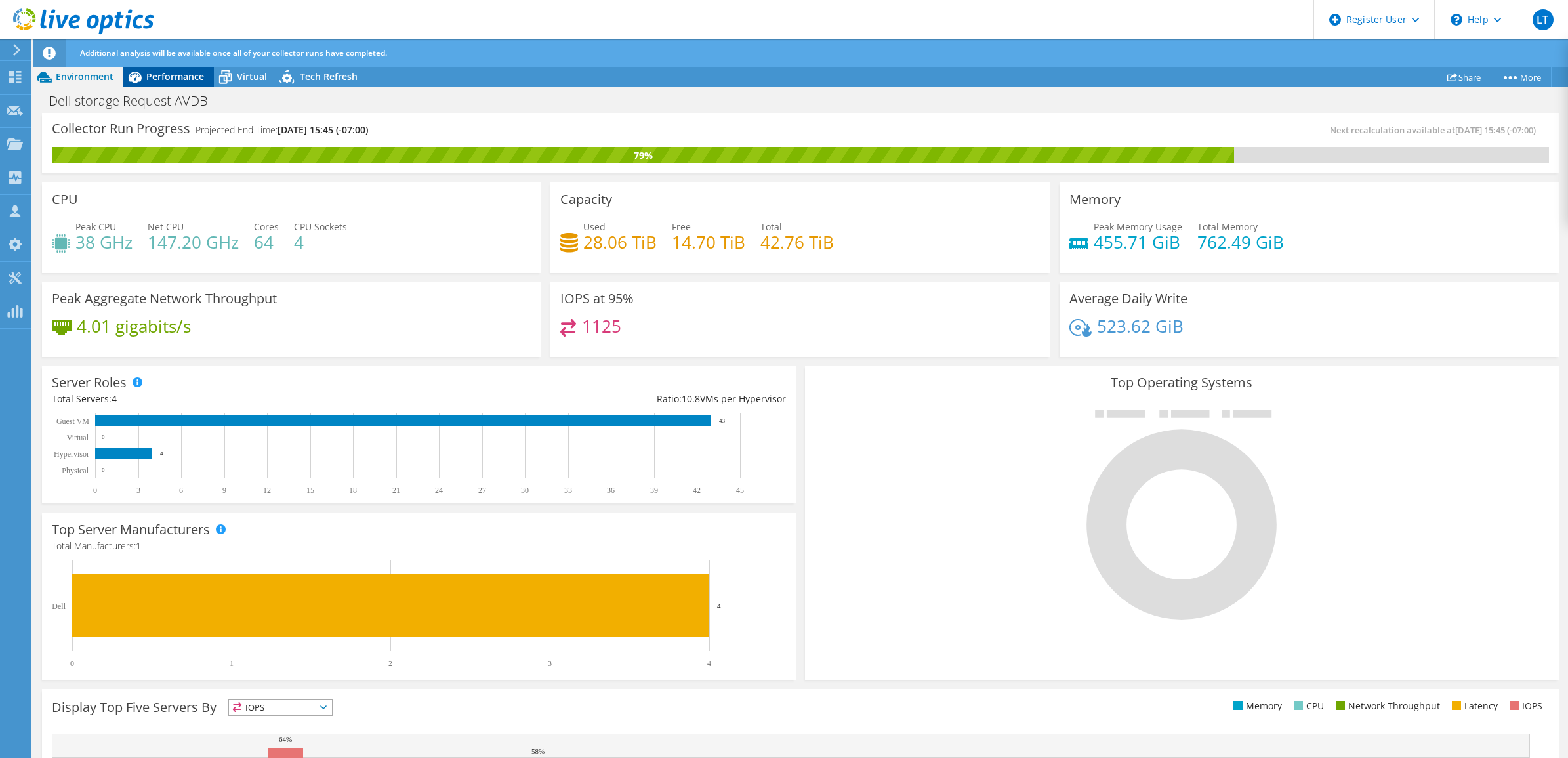
click at [173, 74] on span "Performance" at bounding box center [175, 76] width 58 height 12
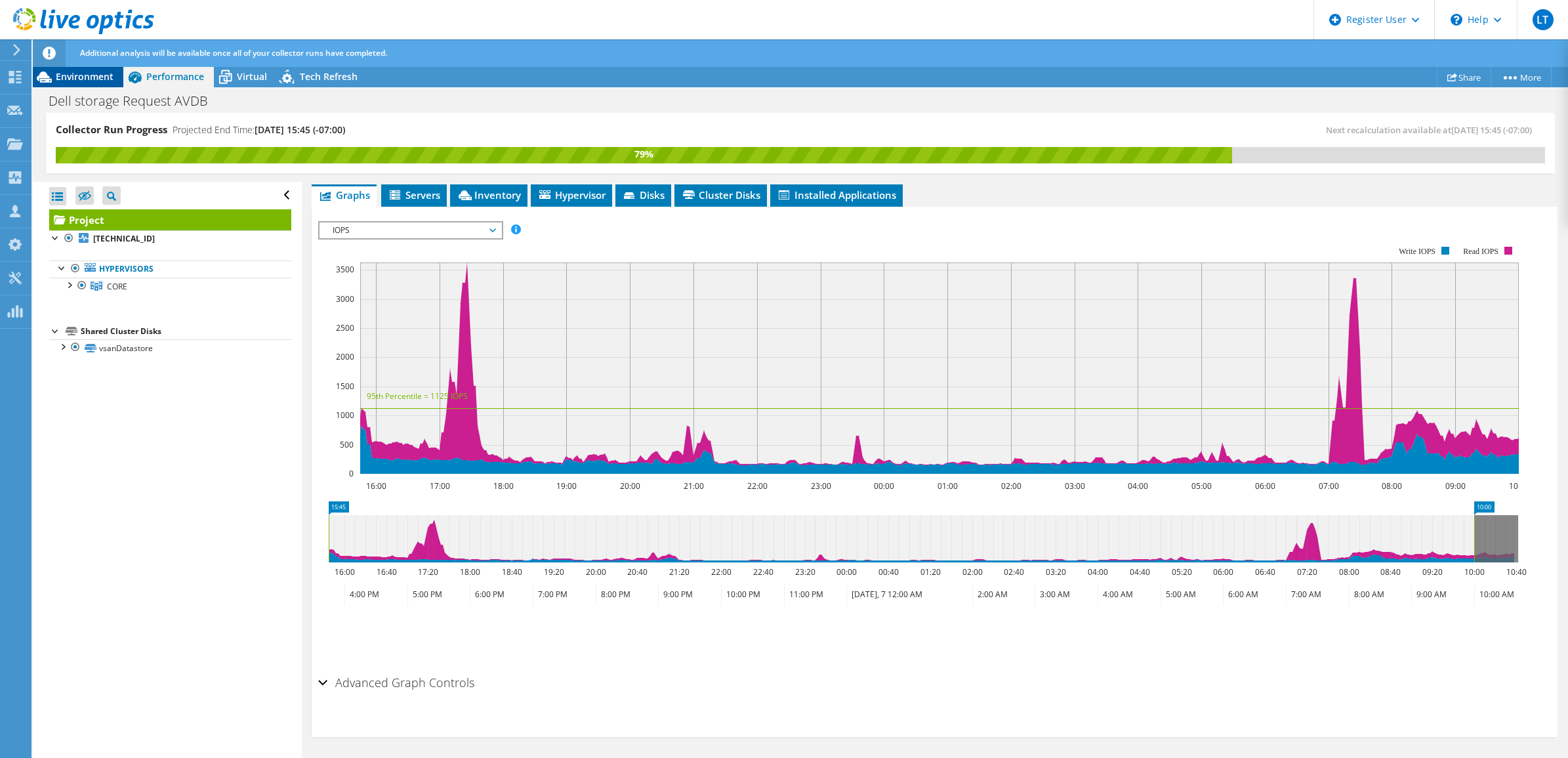
click at [60, 67] on div "Environment" at bounding box center [78, 76] width 91 height 21
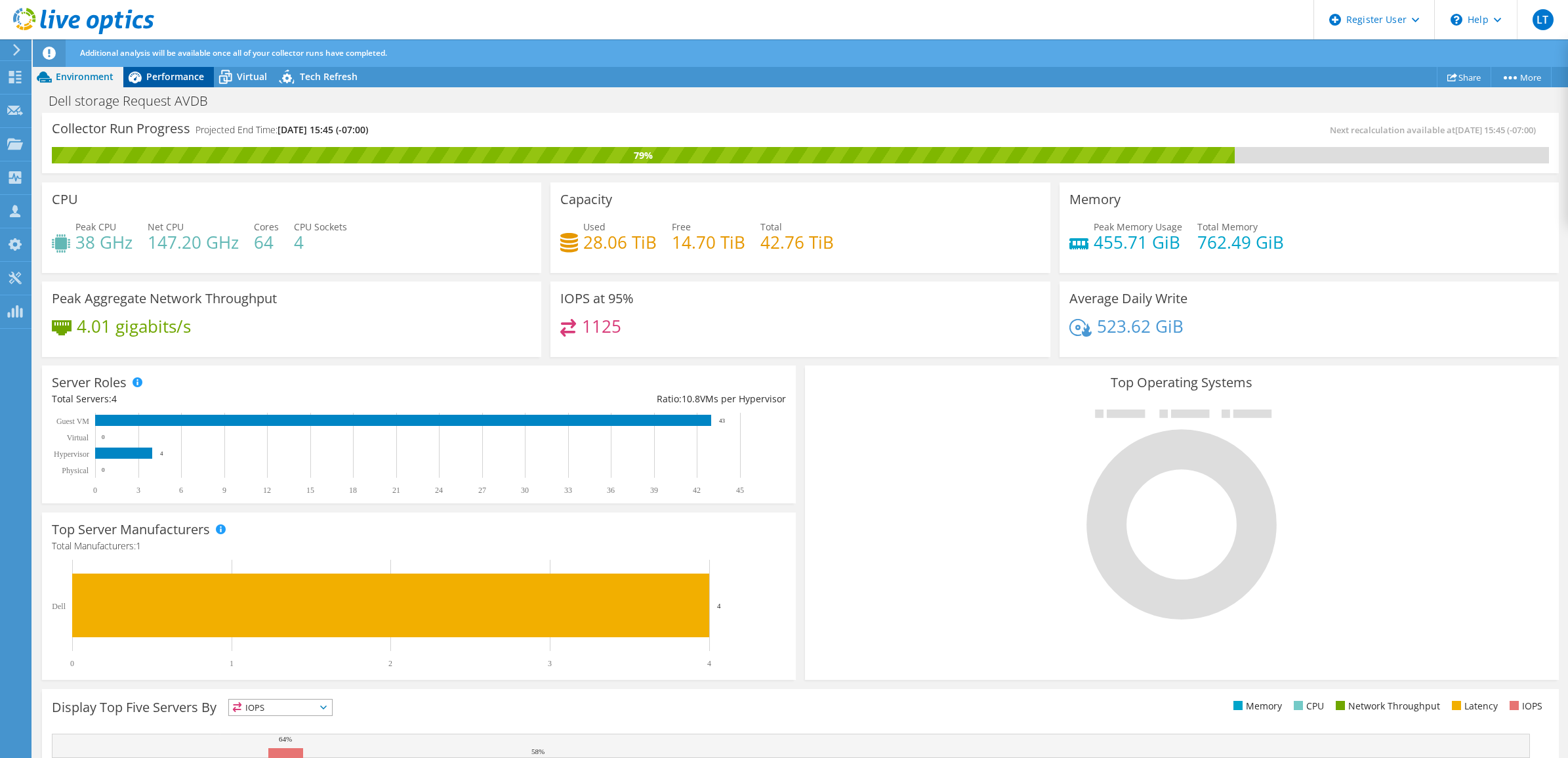
click at [183, 79] on span "Performance" at bounding box center [175, 76] width 58 height 12
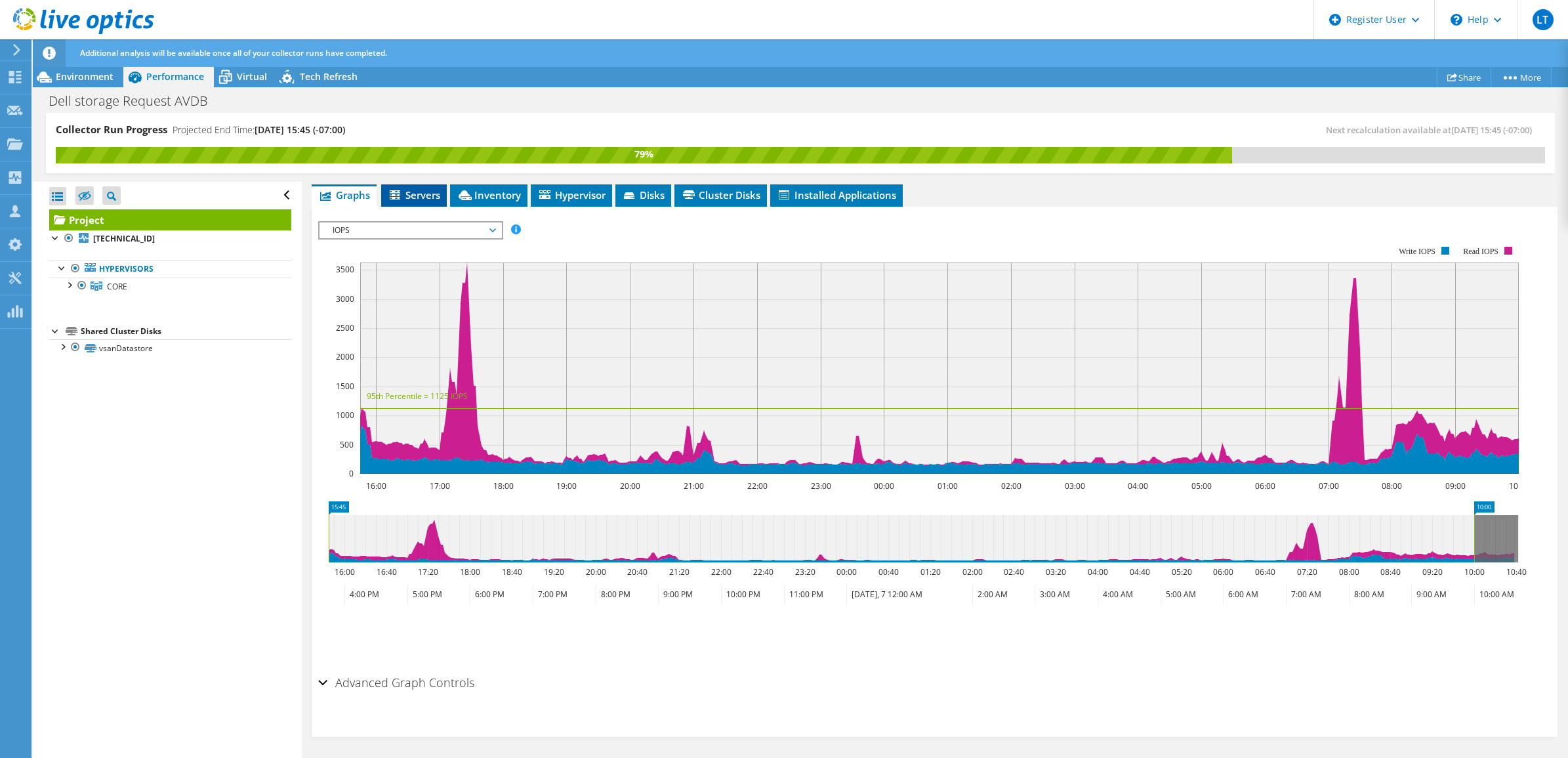
click at [431, 199] on span "Servers" at bounding box center [414, 195] width 52 height 13
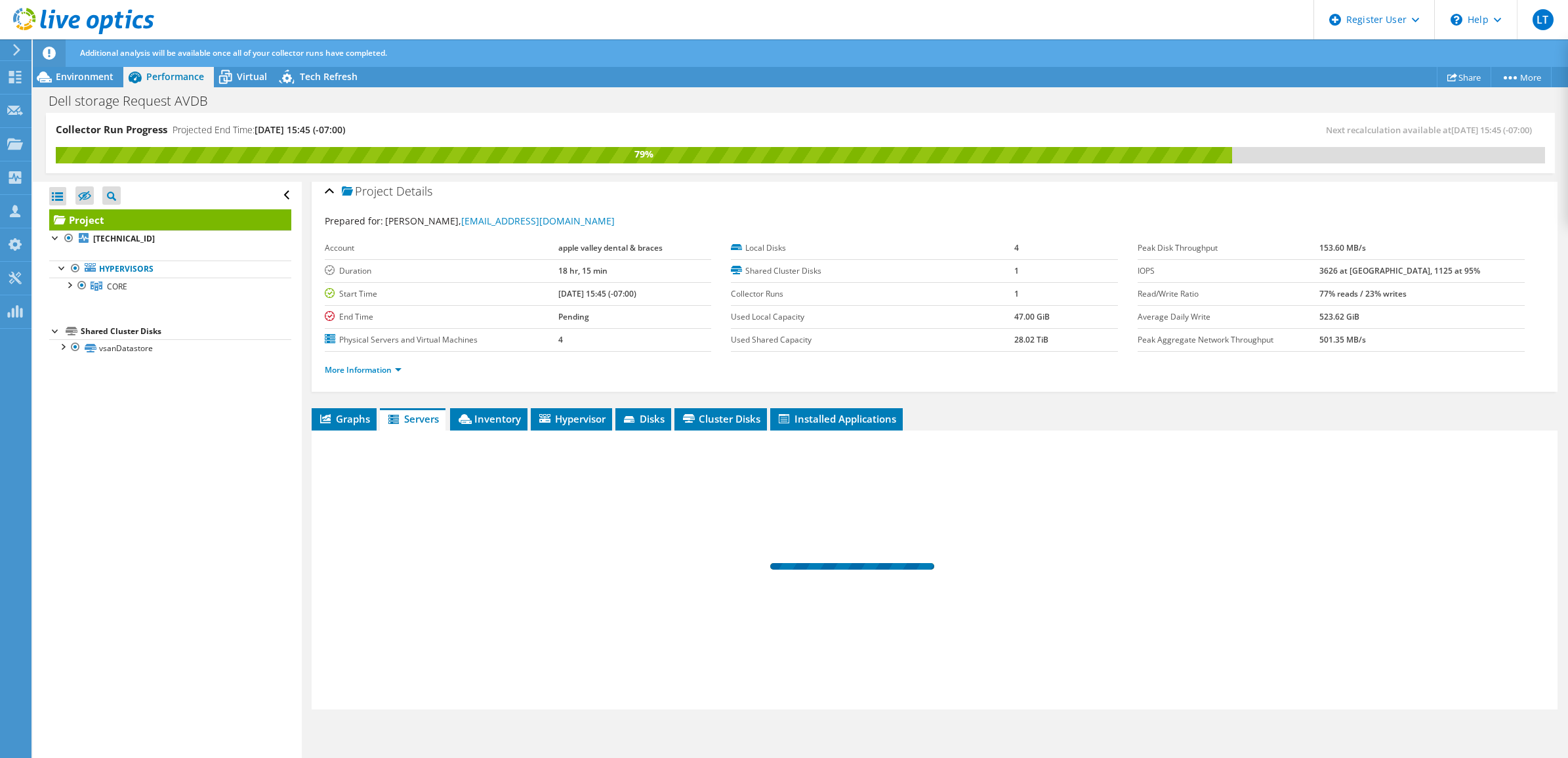
scroll to position [8, 0]
click at [494, 410] on li "Inventory" at bounding box center [489, 419] width 78 height 22
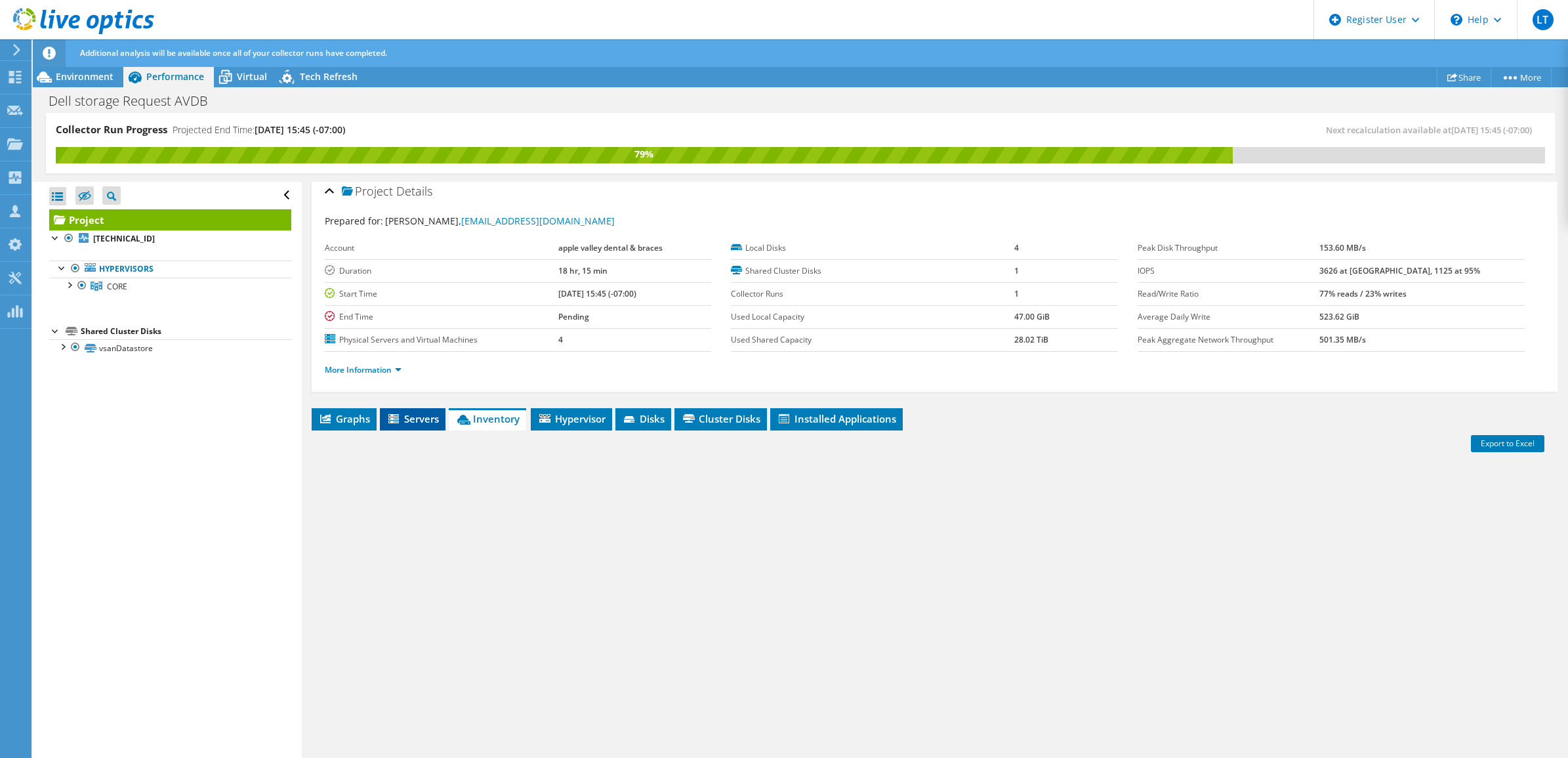
click at [426, 415] on span "Servers" at bounding box center [412, 418] width 52 height 13
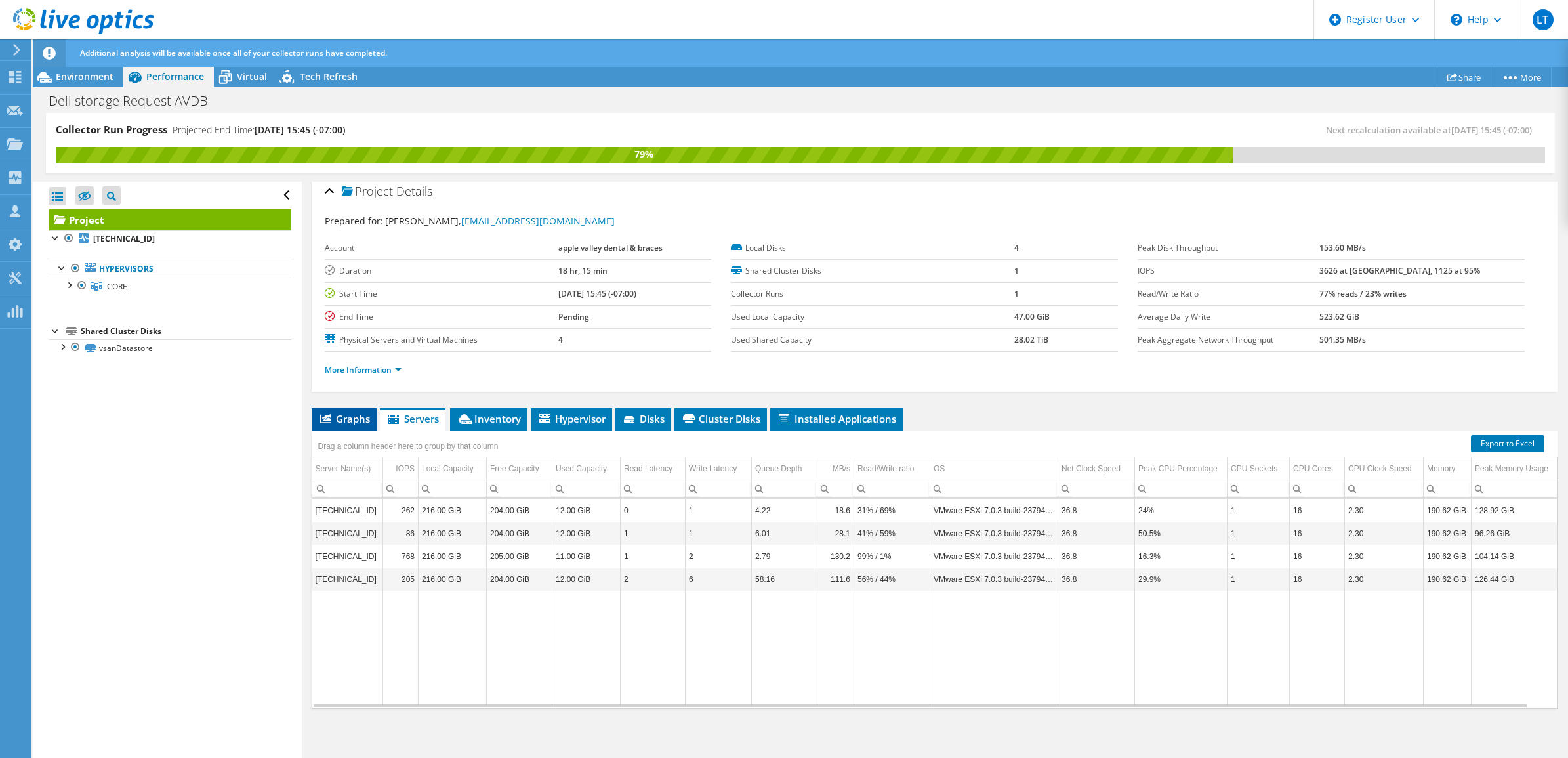
click at [352, 414] on span "Graphs" at bounding box center [344, 418] width 52 height 13
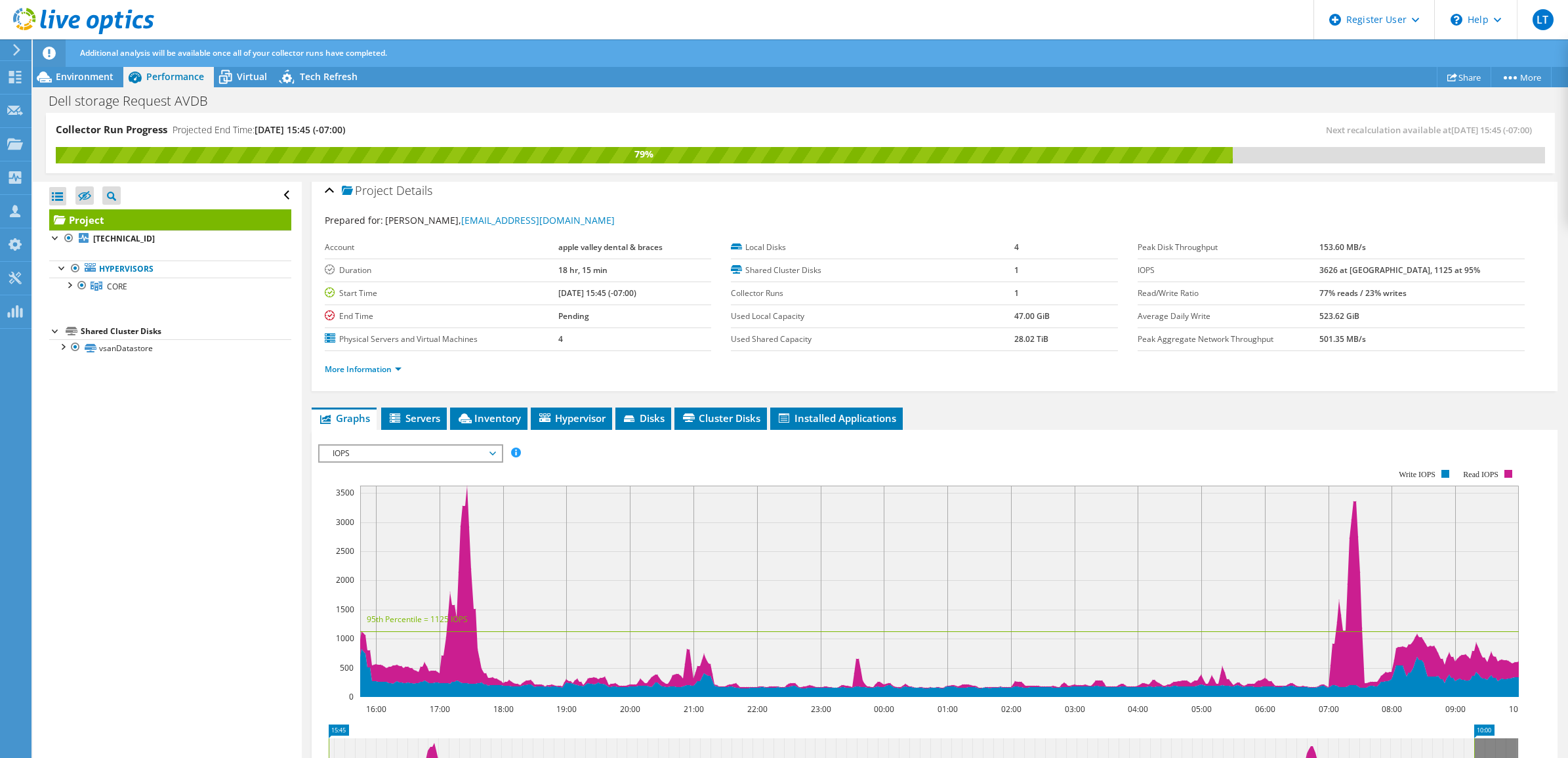
scroll to position [231, 0]
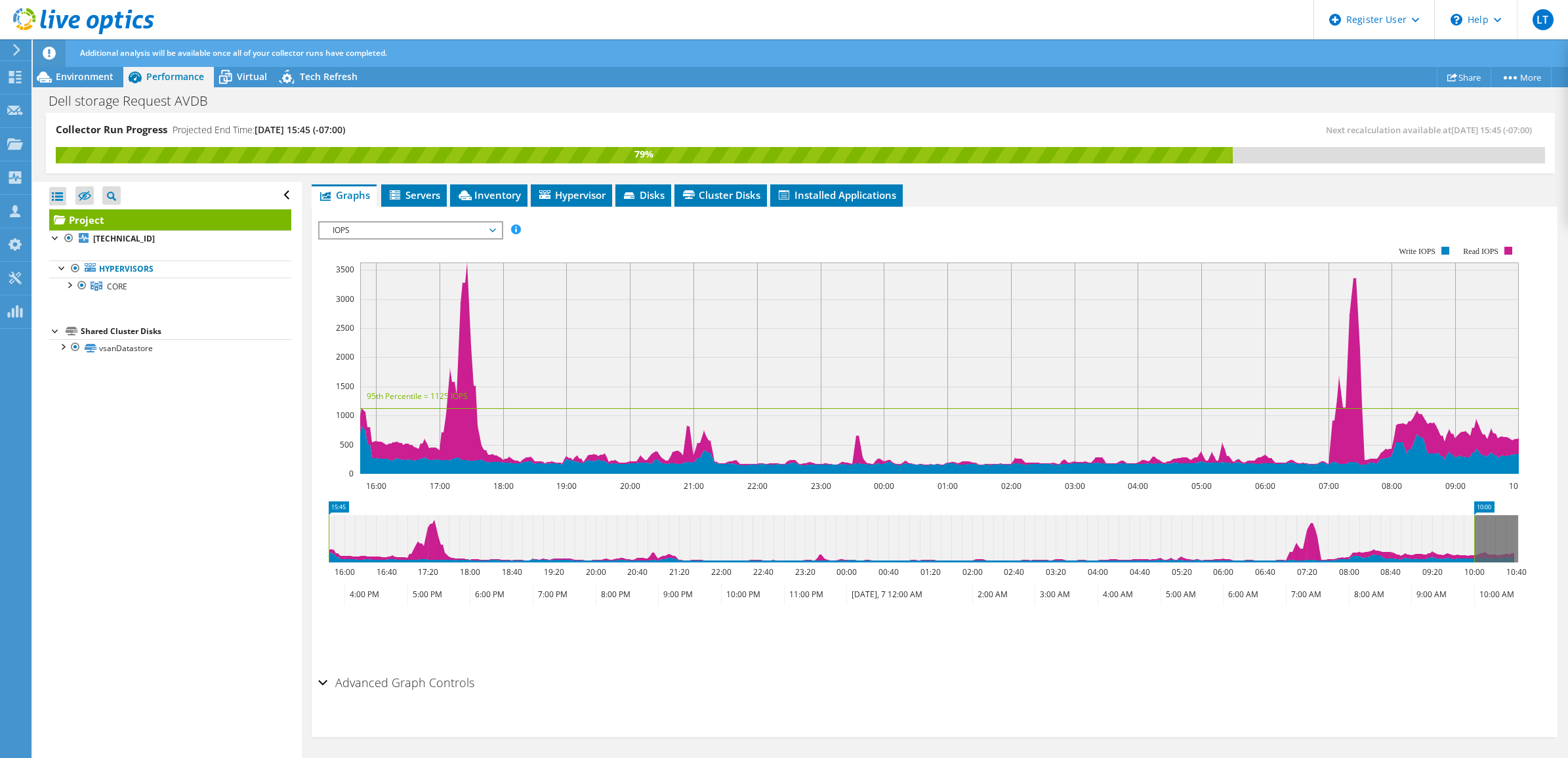
click at [447, 228] on span "IOPS" at bounding box center [410, 230] width 169 height 16
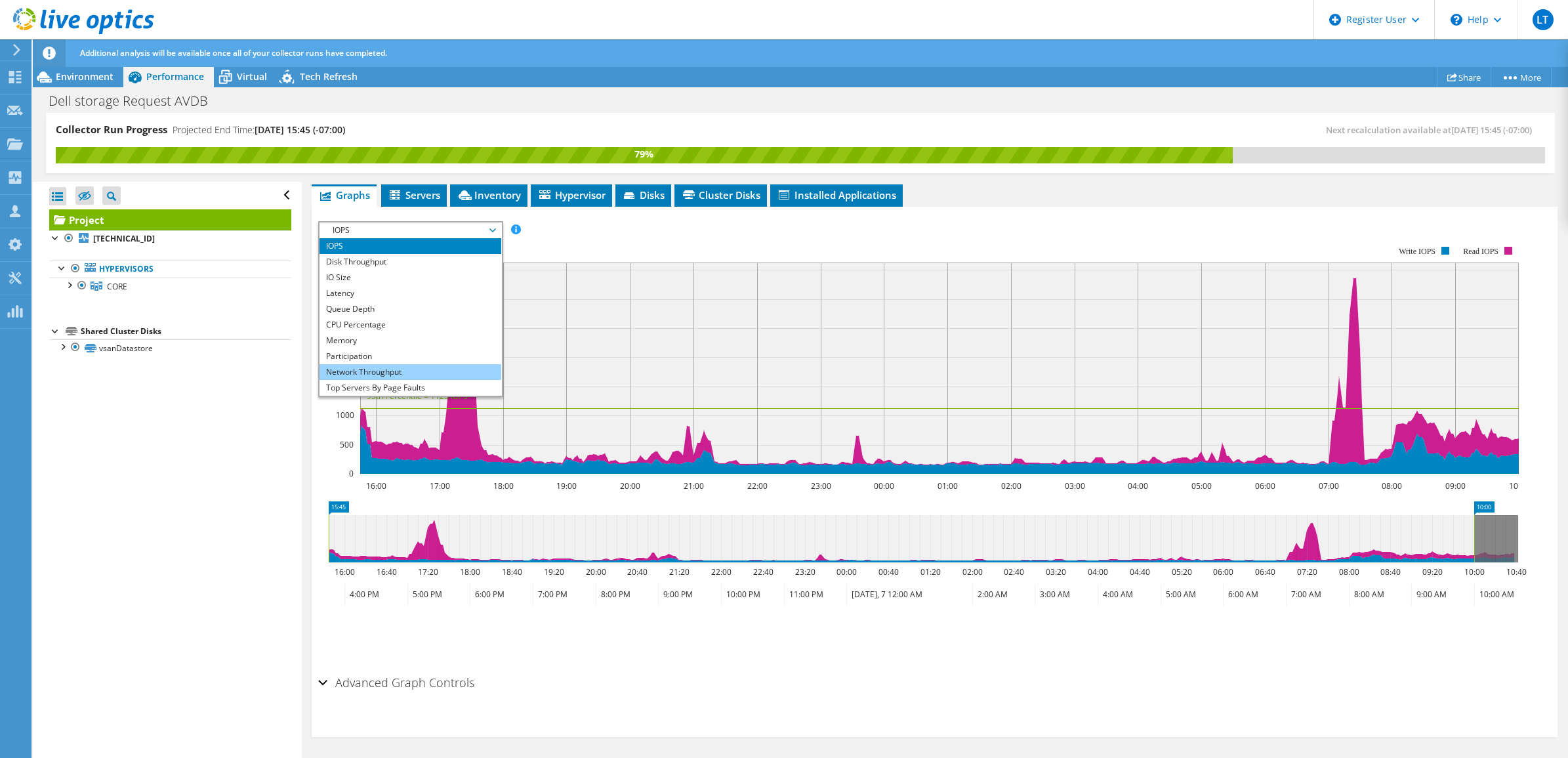
scroll to position [46, 0]
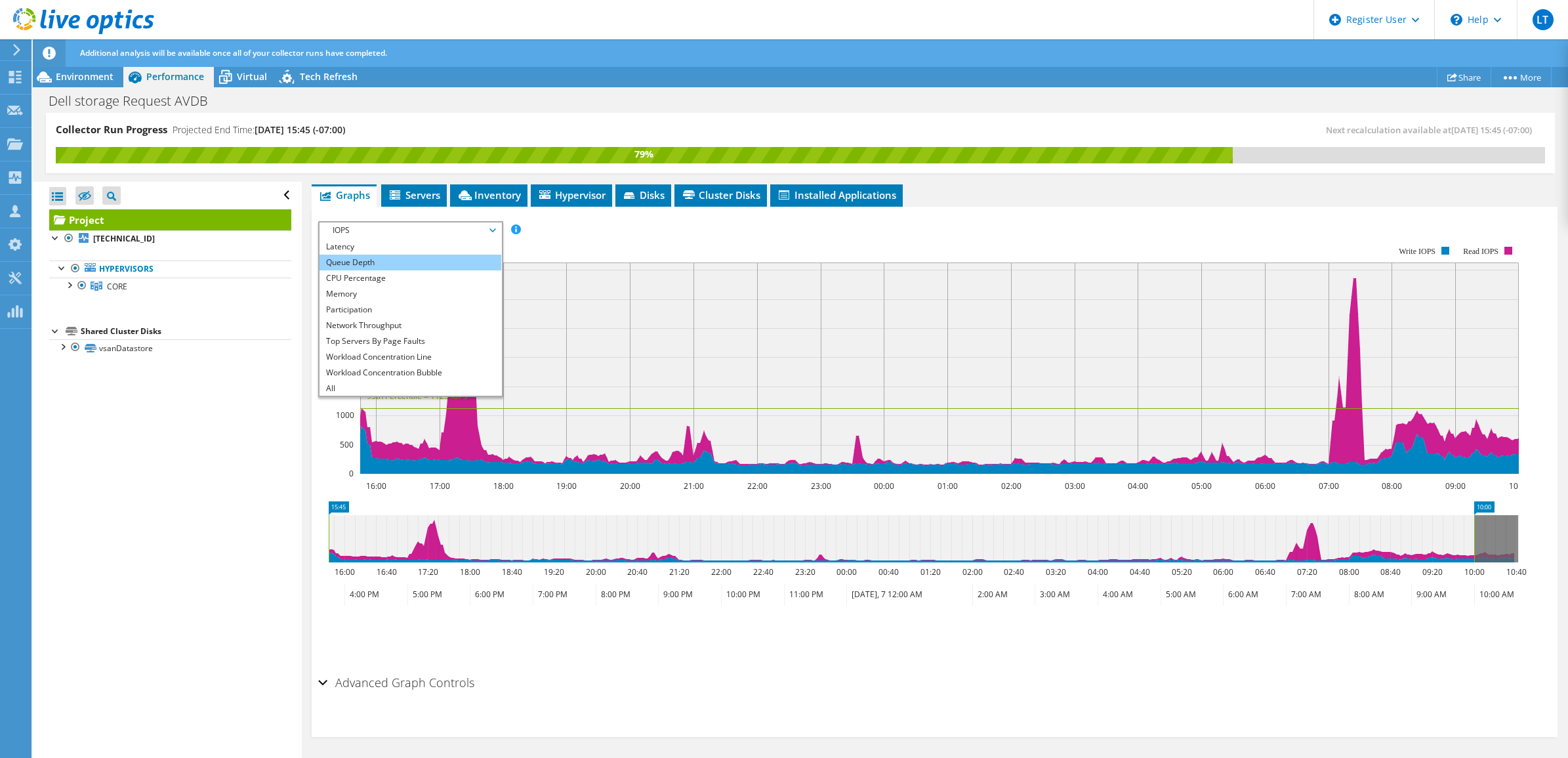
click at [444, 258] on li "Queue Depth" at bounding box center [410, 262] width 182 height 16
